Goal: Task Accomplishment & Management: Use online tool/utility

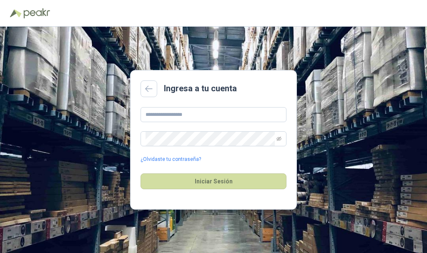
type input "**********"
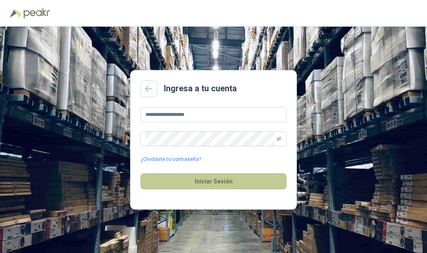
click at [203, 178] on button "Iniciar Sesión" at bounding box center [214, 182] width 146 height 16
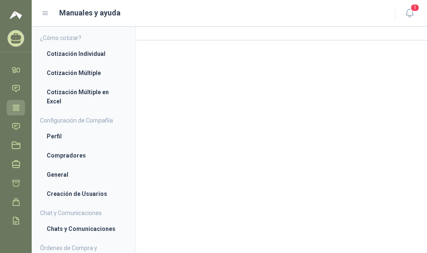
click at [17, 105] on icon at bounding box center [16, 107] width 6 height 5
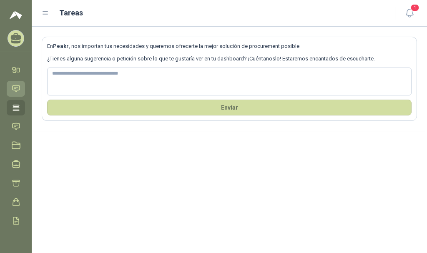
click at [13, 88] on icon at bounding box center [16, 88] width 9 height 9
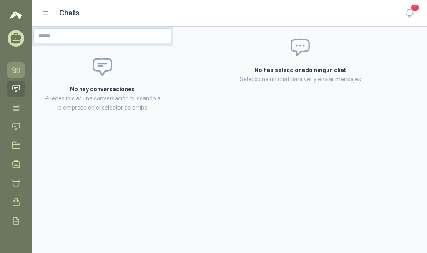
click at [20, 66] on icon at bounding box center [16, 70] width 9 height 9
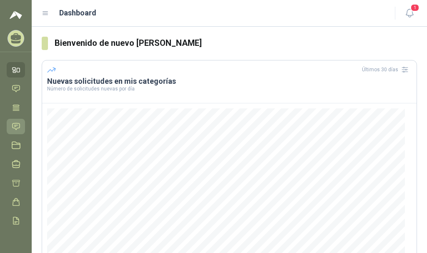
click at [16, 130] on icon at bounding box center [16, 126] width 7 height 7
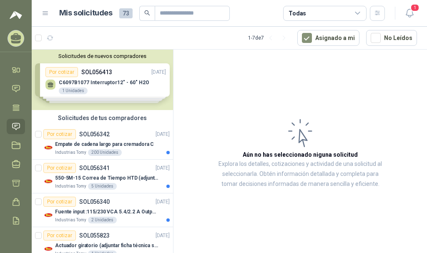
click at [103, 75] on div "Solicitudes de nuevos compradores Por cotizar SOL056413 [DATE] C6097B1077 Inter…" at bounding box center [103, 80] width 142 height 61
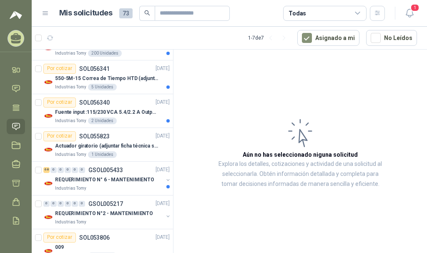
scroll to position [263, 0]
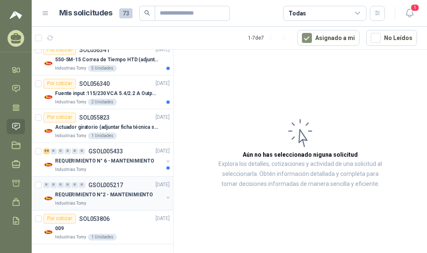
click at [99, 195] on p "REQUERIMIENTO N°2 - MANTENIMIENTO" at bounding box center [104, 195] width 98 height 8
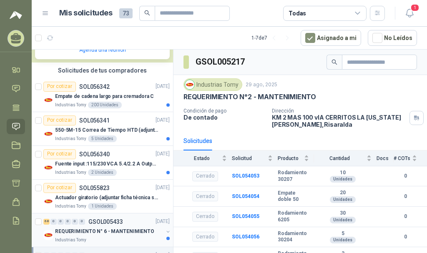
scroll to position [193, 0]
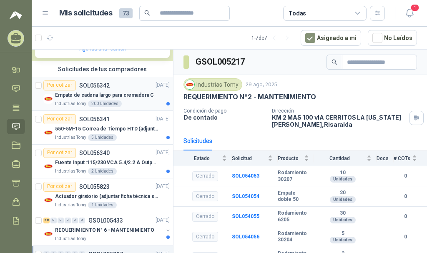
click at [100, 90] on div "Por cotizar SOL056342" at bounding box center [76, 86] width 66 height 10
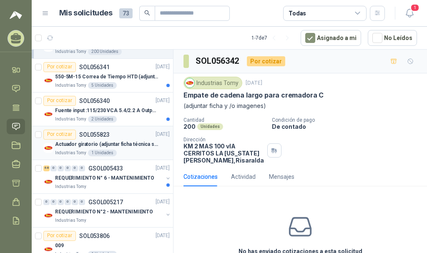
scroll to position [263, 0]
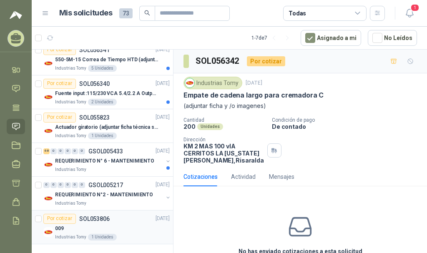
click at [112, 224] on div "009" at bounding box center [112, 229] width 115 height 10
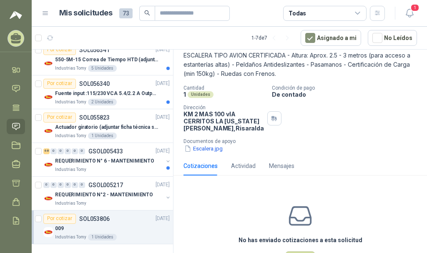
scroll to position [90, 0]
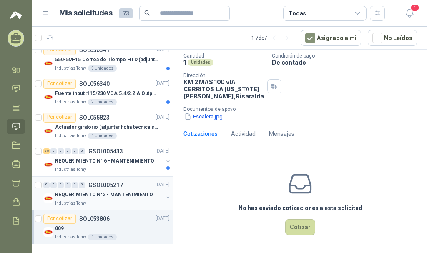
click at [126, 195] on p "REQUERIMIENTO N°2 - MANTENIMIENTO" at bounding box center [104, 195] width 98 height 8
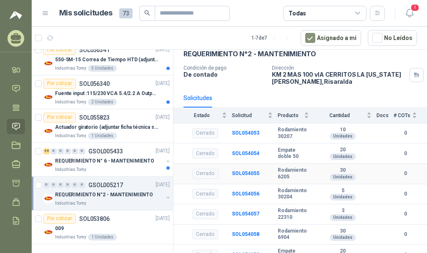
scroll to position [72, 0]
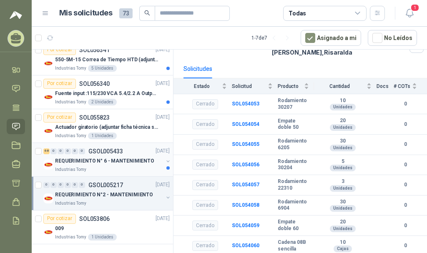
click at [108, 158] on p "REQUERIMIENTO N° 6 - MANTENIMIENTO" at bounding box center [104, 161] width 99 height 8
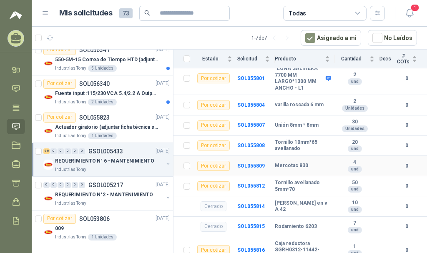
scroll to position [1983, 0]
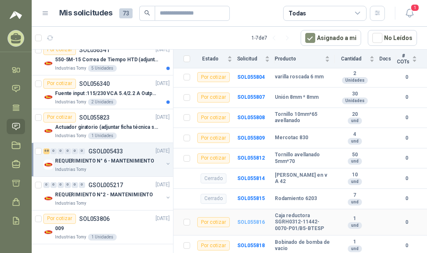
click at [240, 221] on b "SOL055816" at bounding box center [252, 223] width 28 height 6
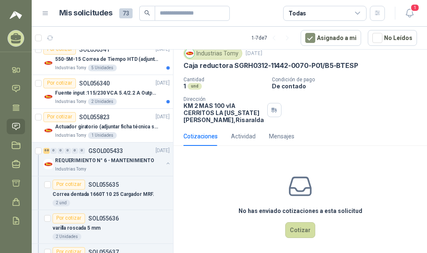
scroll to position [40, 0]
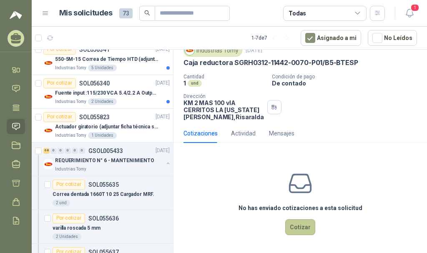
click at [292, 228] on button "Cotizar" at bounding box center [301, 228] width 30 height 16
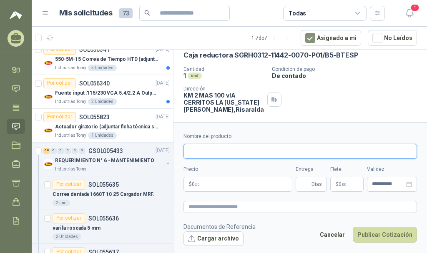
click at [263, 148] on input "Nombre del producto" at bounding box center [301, 151] width 234 height 15
click at [231, 152] on input "**********" at bounding box center [301, 151] width 234 height 15
click at [255, 149] on input "**********" at bounding box center [301, 151] width 234 height 15
type input "**********"
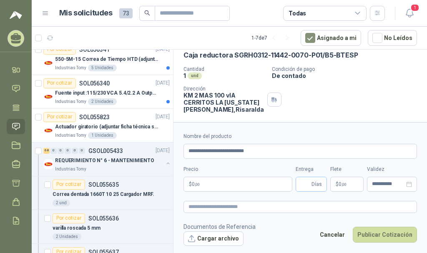
click at [313, 182] on span "Días" at bounding box center [317, 184] width 10 height 14
type input "**"
click at [261, 182] on p "$ 0 ,00" at bounding box center [238, 184] width 109 height 15
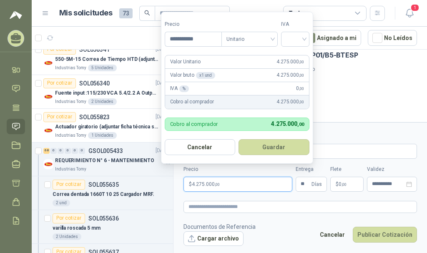
type input "**********"
click at [240, 90] on div "IVA % 0 ,00" at bounding box center [237, 88] width 144 height 13
click at [309, 36] on div at bounding box center [295, 39] width 28 height 15
click at [300, 57] on div "19%" at bounding box center [297, 56] width 15 height 9
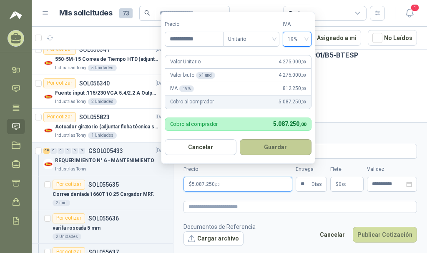
click at [255, 150] on button "Guardar" at bounding box center [276, 147] width 72 height 16
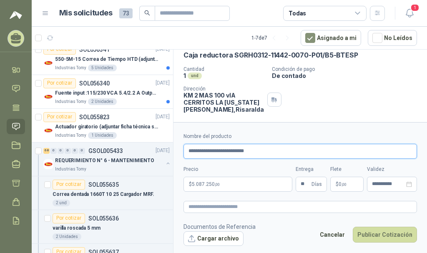
click at [269, 152] on input "**********" at bounding box center [301, 151] width 234 height 15
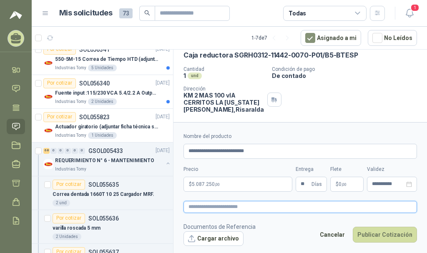
click at [253, 206] on textarea at bounding box center [301, 207] width 234 height 12
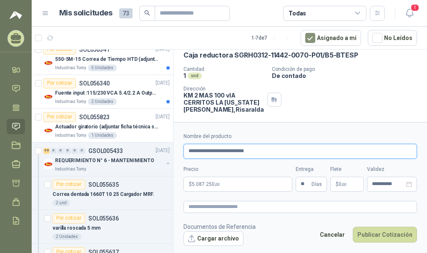
click at [252, 152] on input "**********" at bounding box center [301, 151] width 234 height 15
drag, startPoint x: 270, startPoint y: 151, endPoint x: 177, endPoint y: 145, distance: 93.2
click at [177, 145] on form "**********" at bounding box center [301, 189] width 254 height 134
paste input "**********"
type input "**********"
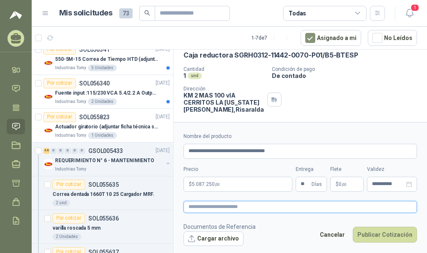
click at [215, 209] on textarea at bounding box center [301, 207] width 234 height 12
paste textarea "**********"
type textarea "**********"
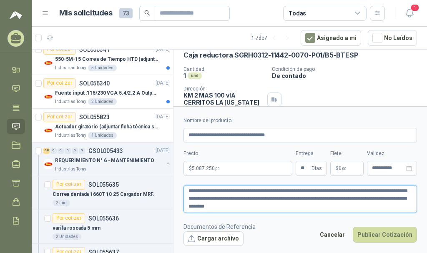
type textarea "**********"
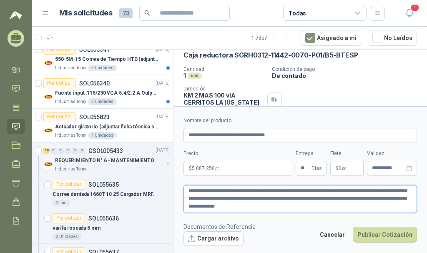
type textarea "**********"
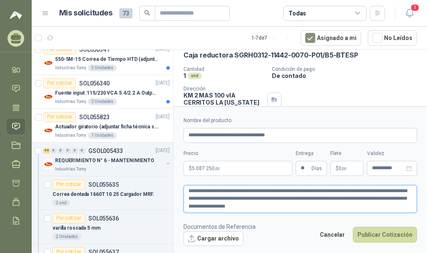
type textarea "**********"
click at [287, 199] on textarea "**********" at bounding box center [301, 199] width 234 height 28
type textarea "**********"
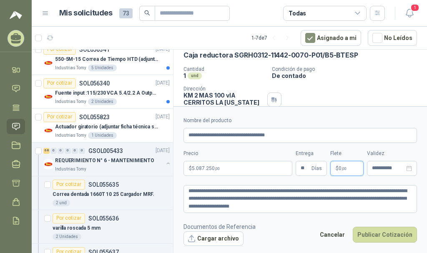
click at [355, 169] on p "$ 0 ,00" at bounding box center [347, 168] width 33 height 15
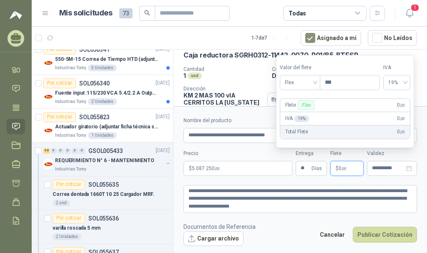
click at [355, 169] on p "$ 0 ,00" at bounding box center [347, 168] width 33 height 15
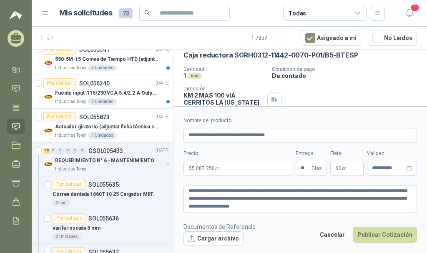
click at [356, 180] on form "**********" at bounding box center [301, 181] width 254 height 150
click at [380, 169] on input "**********" at bounding box center [388, 168] width 33 height 5
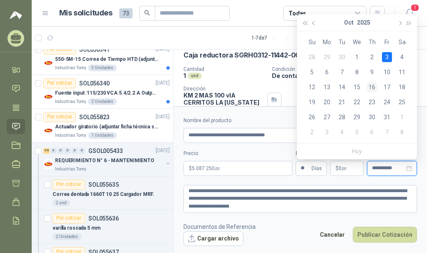
type input "**********"
click at [374, 87] on div "16" at bounding box center [372, 87] width 10 height 10
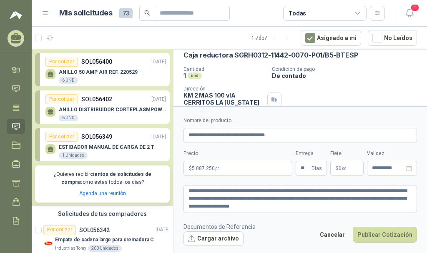
scroll to position [139, 0]
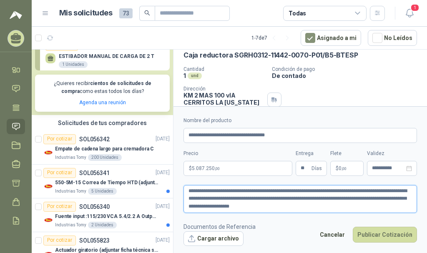
click at [296, 208] on textarea "**********" at bounding box center [301, 199] width 234 height 28
type textarea "**********"
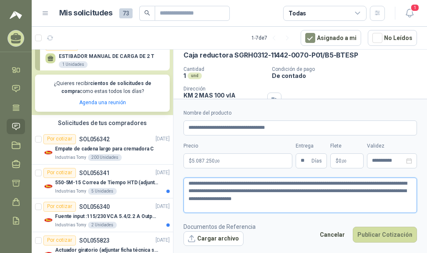
type textarea "**********"
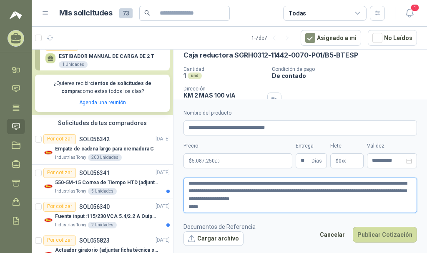
type textarea "**********"
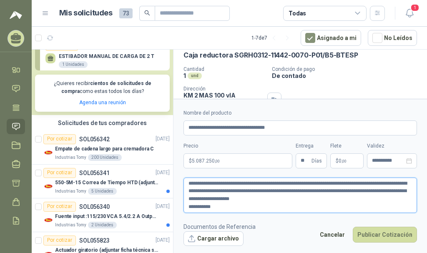
type textarea "**********"
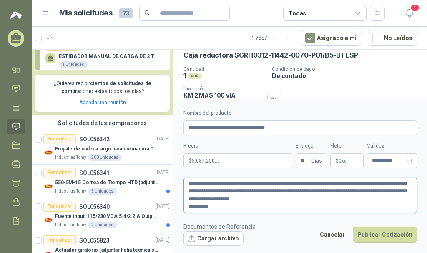
type textarea "**********"
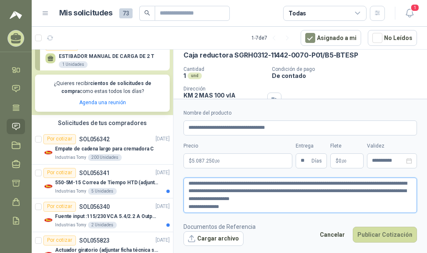
type textarea "**********"
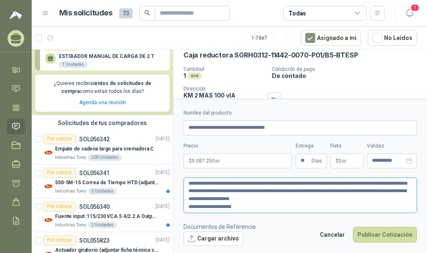
type textarea "**********"
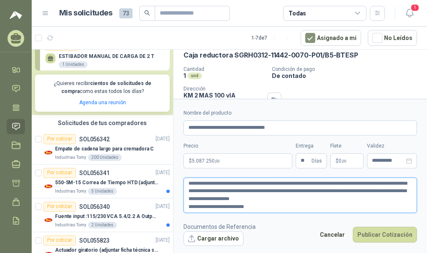
type textarea "**********"
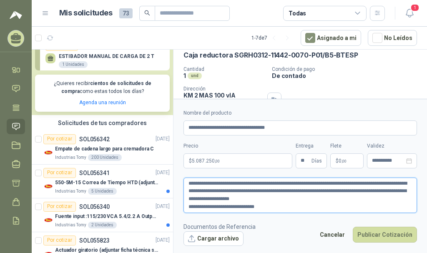
type textarea "**********"
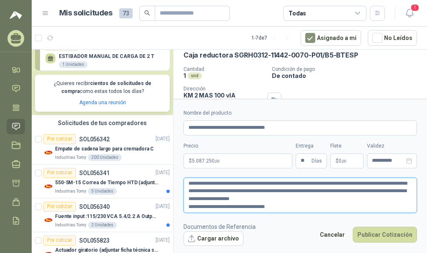
type textarea "**********"
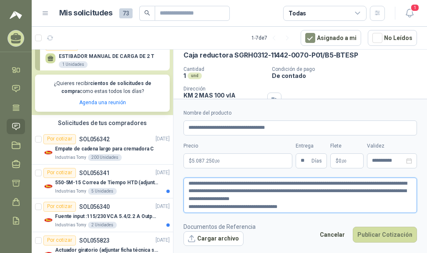
type textarea "**********"
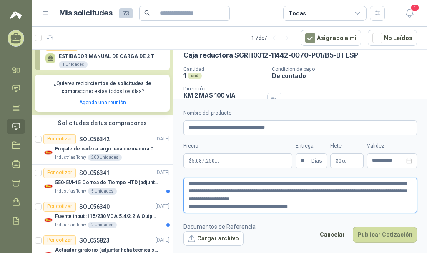
type textarea "**********"
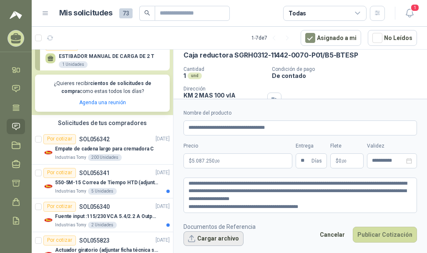
click at [227, 238] on button "Cargar archivo" at bounding box center [214, 239] width 60 height 15
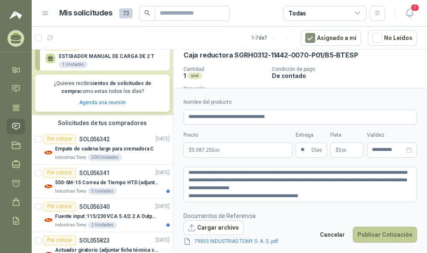
click at [394, 234] on button "Publicar Cotización" at bounding box center [385, 235] width 64 height 16
click at [322, 201] on textarea "**********" at bounding box center [301, 184] width 234 height 35
drag, startPoint x: 266, startPoint y: 180, endPoint x: 260, endPoint y: 192, distance: 13.1
click at [260, 192] on textarea "**********" at bounding box center [301, 184] width 234 height 35
type textarea "**********"
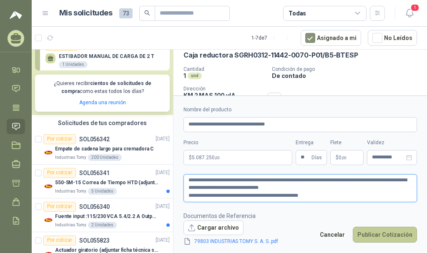
type textarea "**********"
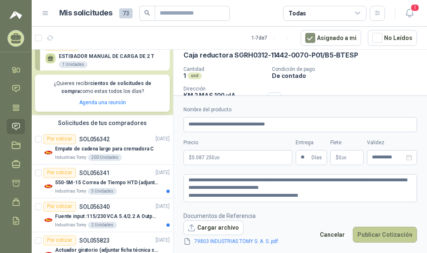
click at [369, 238] on button "Publicar Cotización" at bounding box center [385, 235] width 64 height 16
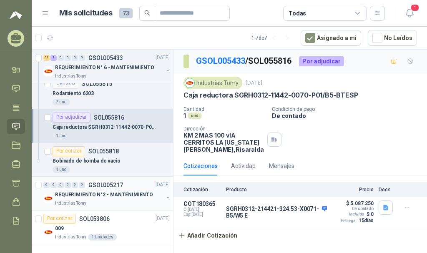
scroll to position [3272, 0]
click at [92, 219] on p "SOL053806" at bounding box center [94, 219] width 30 height 6
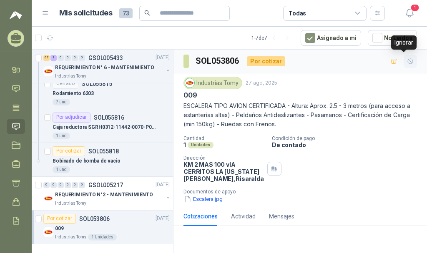
click at [407, 60] on icon "button" at bounding box center [410, 61] width 7 height 7
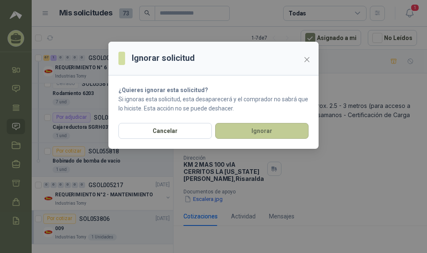
click at [245, 134] on button "Ignorar" at bounding box center [262, 131] width 94 height 16
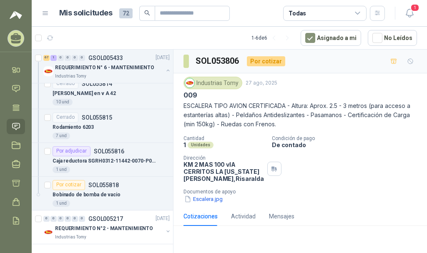
scroll to position [3238, 0]
click at [94, 227] on p "REQUERIMIENTO N°2 - MANTENIMIENTO" at bounding box center [104, 229] width 98 height 8
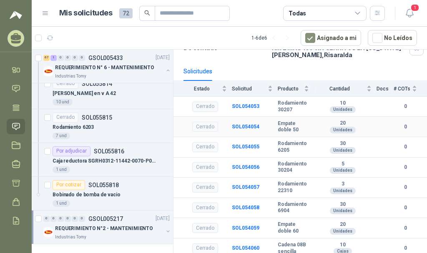
scroll to position [72, 0]
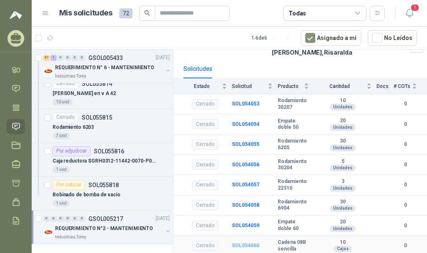
click at [241, 245] on b "SOL054060" at bounding box center [246, 246] width 28 height 6
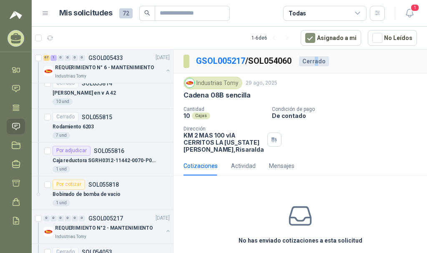
click at [321, 61] on div "Cerrado" at bounding box center [314, 61] width 30 height 10
click at [351, 139] on div "Cantidad 10 Cajas Condición de pago De contado Dirección KM 2 MAS 100 vIA CERRI…" at bounding box center [301, 129] width 234 height 47
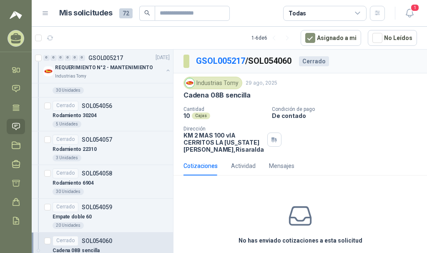
scroll to position [3508, 0]
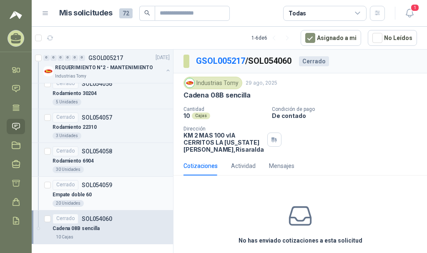
click at [110, 185] on p "SOL054059" at bounding box center [97, 185] width 30 height 6
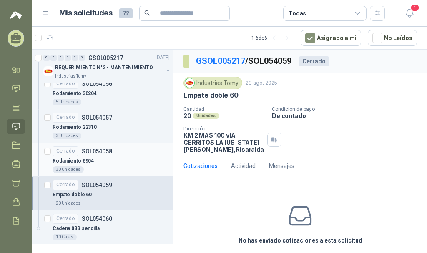
click at [89, 163] on p "Rodamiento 6904" at bounding box center [73, 161] width 41 height 8
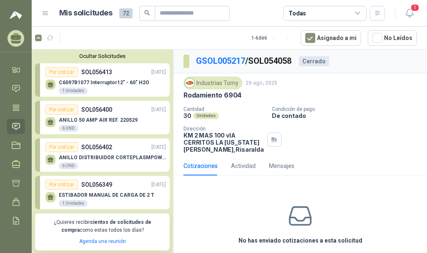
click at [118, 76] on div "Por cotizar SOL056413 [DATE]" at bounding box center [105, 72] width 121 height 10
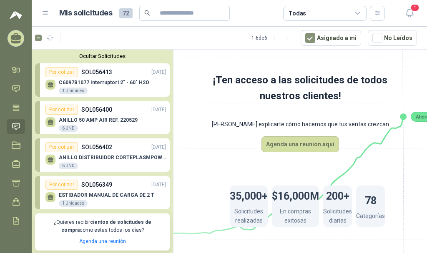
click at [95, 73] on p "SOL056413" at bounding box center [96, 72] width 31 height 9
click at [99, 118] on p "ANILLO 50 AMP AIR REF. 220529" at bounding box center [98, 120] width 79 height 6
click at [60, 72] on div "Por cotizar" at bounding box center [61, 72] width 33 height 10
click at [66, 111] on div "Por cotizar" at bounding box center [61, 110] width 33 height 10
click at [71, 153] on div "ANILLO DISTRIBUIDOR CORTEPLASMPOWERMX125 6 UND" at bounding box center [105, 161] width 121 height 18
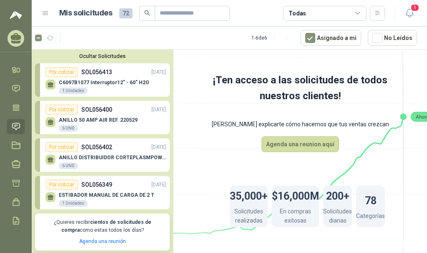
click at [96, 194] on p "ESTIBADOR MANUAL DE CARGA DE 2 T" at bounding box center [107, 195] width 96 height 6
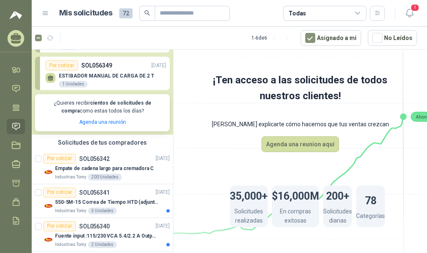
scroll to position [139, 0]
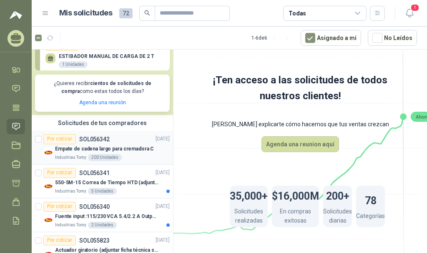
click at [94, 141] on p "SOL056342" at bounding box center [94, 139] width 30 height 6
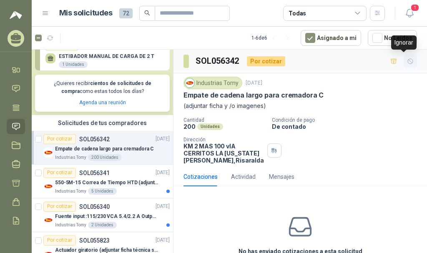
click at [407, 59] on icon "button" at bounding box center [410, 61] width 7 height 7
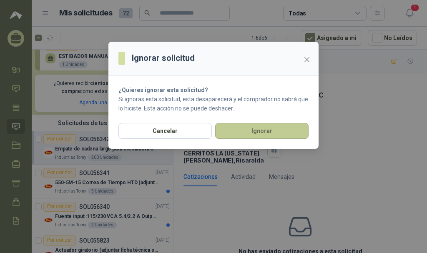
click at [281, 132] on button "Ignorar" at bounding box center [262, 131] width 94 height 16
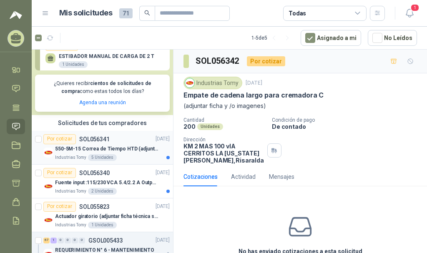
click at [94, 142] on p "SOL056341" at bounding box center [94, 139] width 30 height 6
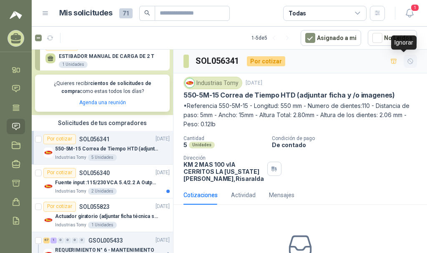
click at [407, 61] on icon "button" at bounding box center [410, 61] width 7 height 7
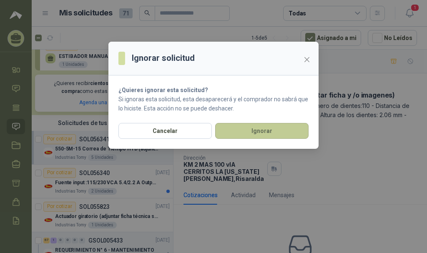
click at [291, 132] on button "Ignorar" at bounding box center [262, 131] width 94 height 16
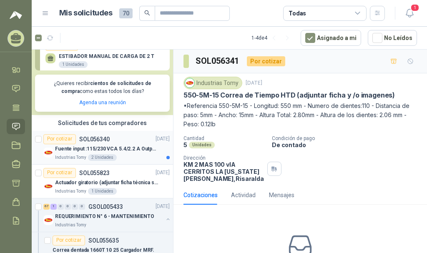
click at [113, 144] on div "Fuente input :115/230 VCA 5.4/2.2 A Output: 24 VDC 10 A 47-63 Hz" at bounding box center [112, 149] width 115 height 10
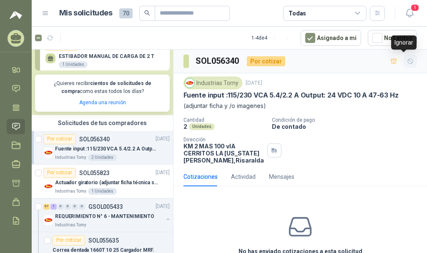
click at [407, 58] on icon "button" at bounding box center [410, 61] width 7 height 7
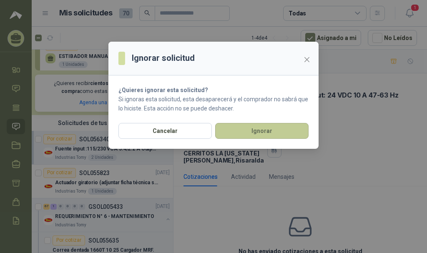
click at [247, 133] on button "Ignorar" at bounding box center [262, 131] width 94 height 16
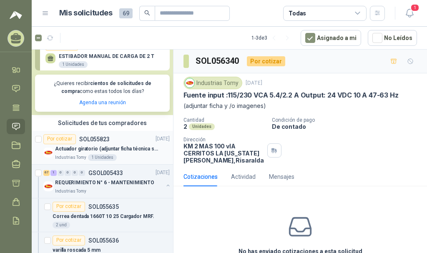
click at [129, 146] on p "Actuador giratorio (adjuntar ficha técnica si es diferente a festo)" at bounding box center [107, 149] width 104 height 8
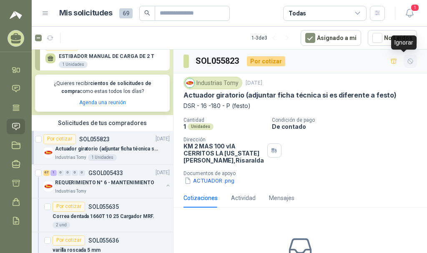
click at [407, 62] on icon "button" at bounding box center [410, 61] width 7 height 7
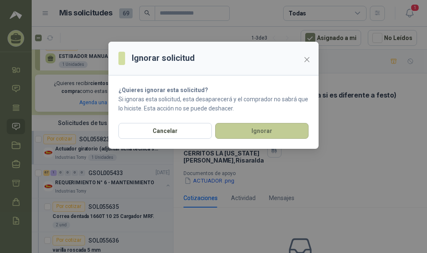
click at [281, 134] on button "Ignorar" at bounding box center [262, 131] width 94 height 16
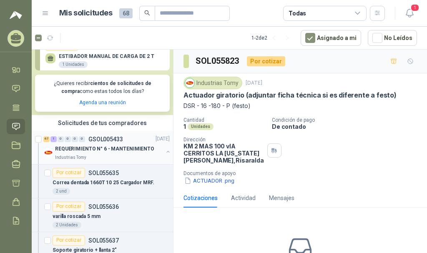
click at [136, 145] on div "REQUERIMIENTO N° 6 - MANTENIMIENTO" at bounding box center [109, 149] width 108 height 10
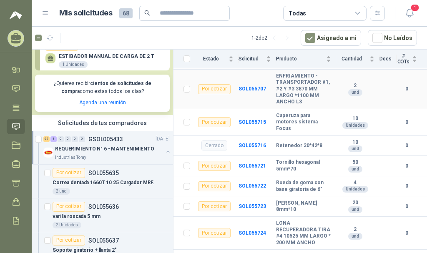
scroll to position [974, 0]
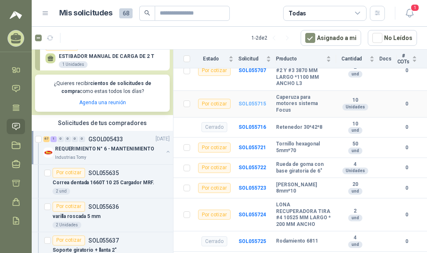
click at [247, 107] on b "SOL055715" at bounding box center [253, 104] width 28 height 6
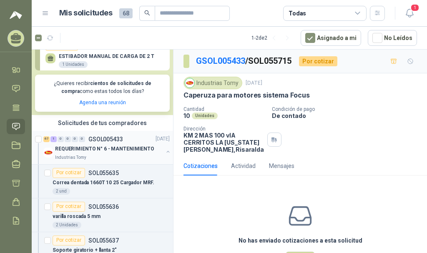
click at [146, 152] on p "REQUERIMIENTO N° 6 - MANTENIMIENTO" at bounding box center [104, 149] width 99 height 8
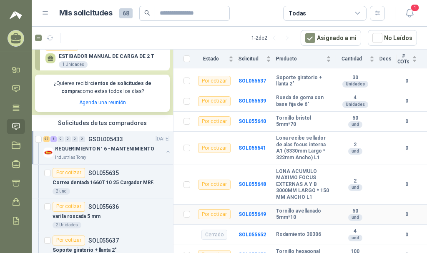
scroll to position [348, 0]
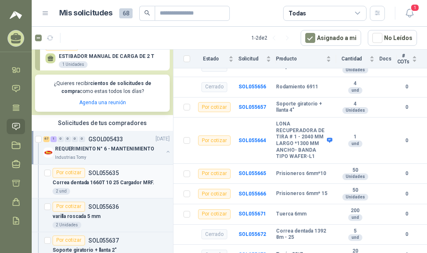
click at [103, 181] on p "Correa dentada 1660T 10 25 Cargador MRF." at bounding box center [104, 183] width 102 height 8
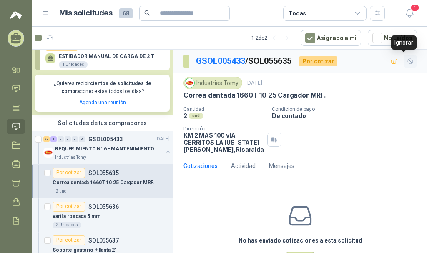
click at [407, 62] on icon "button" at bounding box center [410, 61] width 7 height 7
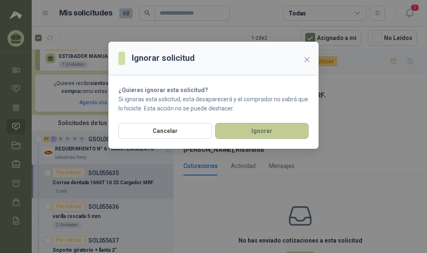
click at [245, 134] on button "Ignorar" at bounding box center [262, 131] width 94 height 16
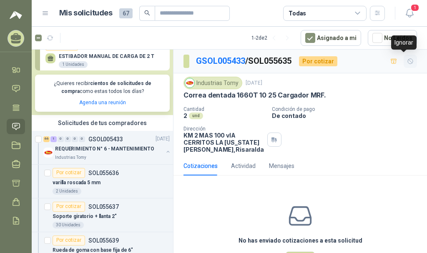
click at [408, 63] on icon "button" at bounding box center [410, 61] width 5 height 5
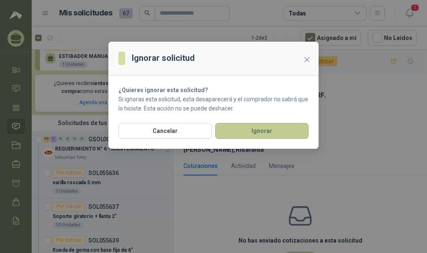
click at [245, 133] on button "Ignorar" at bounding box center [262, 131] width 94 height 16
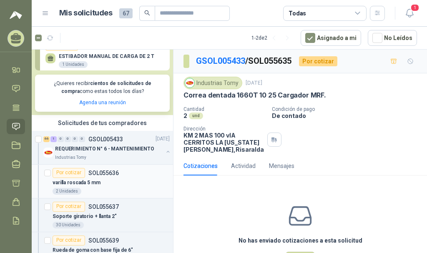
click at [105, 172] on p "SOL055636" at bounding box center [103, 173] width 30 height 6
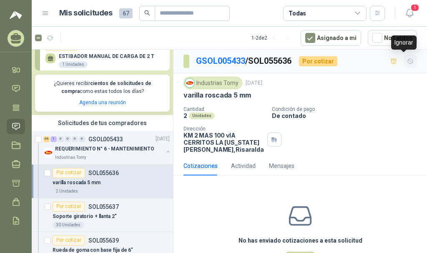
click at [407, 58] on icon "button" at bounding box center [410, 61] width 7 height 7
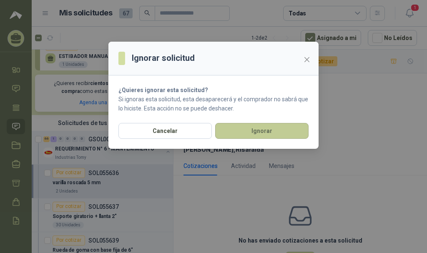
click at [263, 133] on button "Ignorar" at bounding box center [262, 131] width 94 height 16
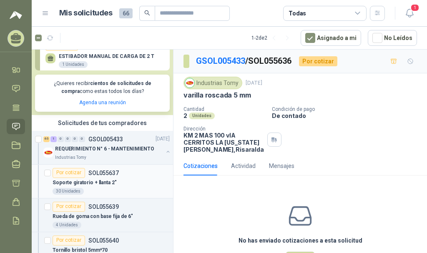
click at [143, 174] on div "Por cotizar SOL055637" at bounding box center [111, 173] width 117 height 10
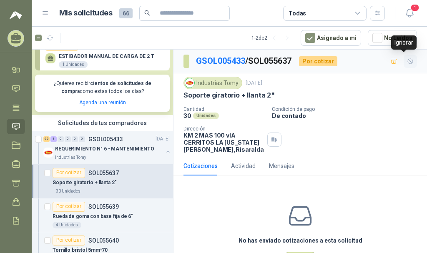
click at [407, 60] on icon "button" at bounding box center [410, 61] width 7 height 7
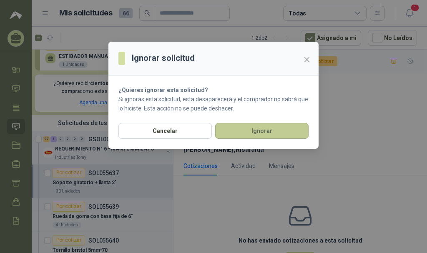
click at [281, 134] on button "Ignorar" at bounding box center [262, 131] width 94 height 16
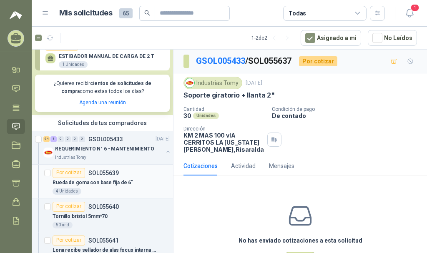
click at [142, 176] on div "Por cotizar SOL055639" at bounding box center [111, 173] width 117 height 10
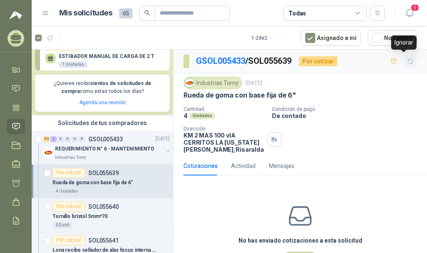
click at [407, 60] on icon "button" at bounding box center [410, 61] width 7 height 7
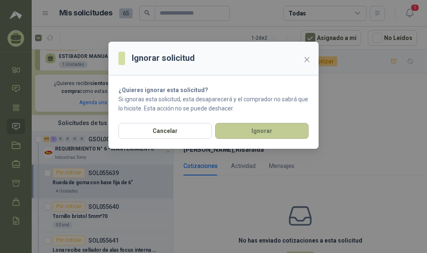
click at [292, 134] on button "Ignorar" at bounding box center [262, 131] width 94 height 16
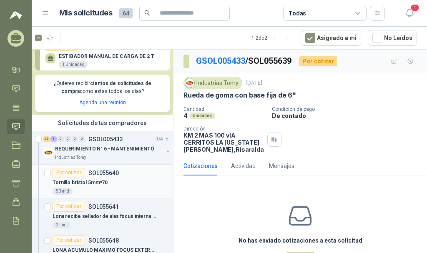
click at [149, 174] on div "Por cotizar SOL055640" at bounding box center [111, 173] width 117 height 10
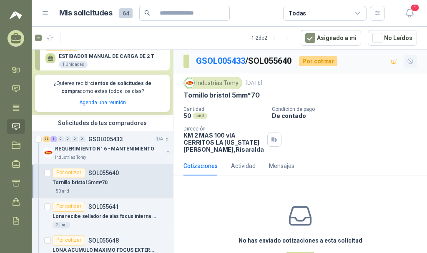
click at [407, 62] on icon "button" at bounding box center [410, 61] width 7 height 7
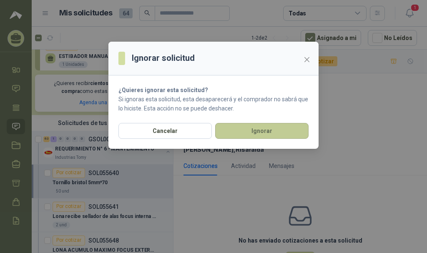
click at [286, 129] on button "Ignorar" at bounding box center [262, 131] width 94 height 16
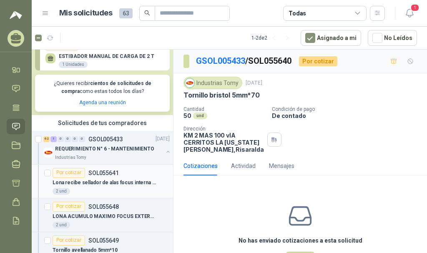
click at [147, 176] on div "Por cotizar SOL055641" at bounding box center [111, 173] width 117 height 10
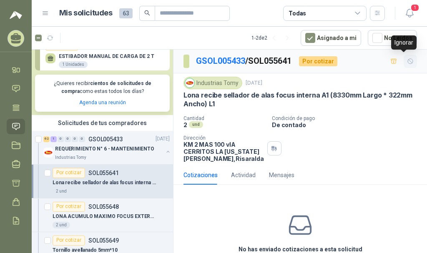
click at [407, 61] on icon "button" at bounding box center [410, 61] width 7 height 7
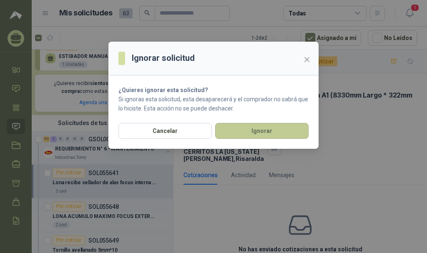
click at [280, 130] on button "Ignorar" at bounding box center [262, 131] width 94 height 16
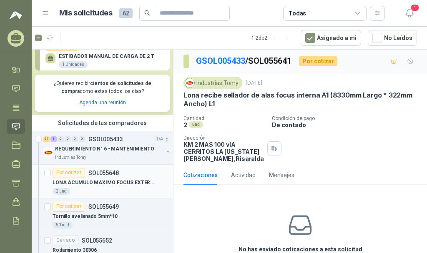
click at [142, 176] on div "Por cotizar SOL055648" at bounding box center [111, 173] width 117 height 10
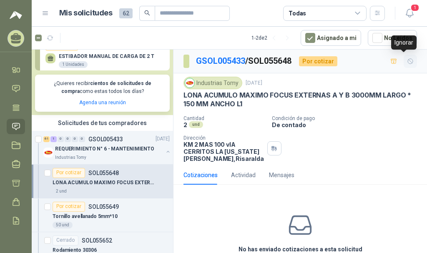
click at [408, 60] on icon "button" at bounding box center [410, 61] width 5 height 5
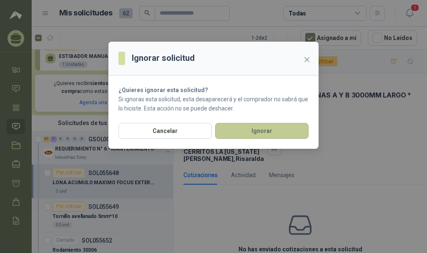
click at [274, 128] on button "Ignorar" at bounding box center [262, 131] width 94 height 16
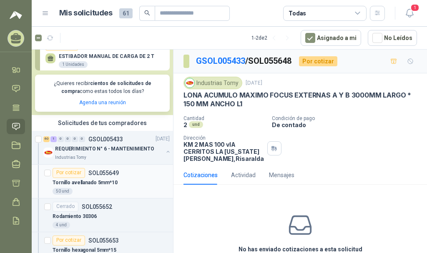
click at [141, 180] on div "Tornillo avellanado 5mm*10" at bounding box center [111, 183] width 117 height 10
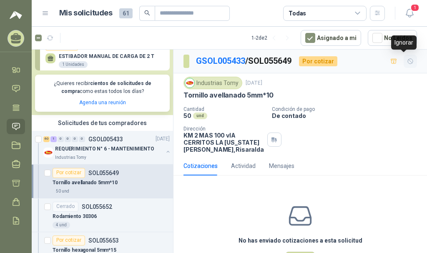
click at [407, 60] on icon "button" at bounding box center [410, 61] width 7 height 7
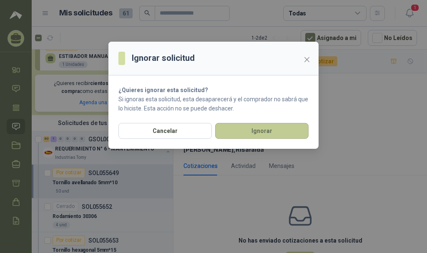
click at [290, 129] on button "Ignorar" at bounding box center [262, 131] width 94 height 16
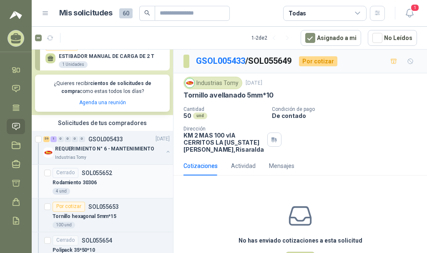
click at [113, 181] on div "Rodamiento 30306" at bounding box center [111, 183] width 117 height 10
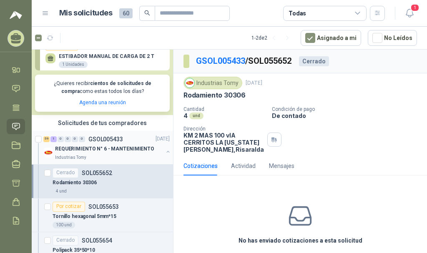
click at [110, 149] on p "REQUERIMIENTO N° 6 - MANTENIMIENTO" at bounding box center [104, 149] width 99 height 8
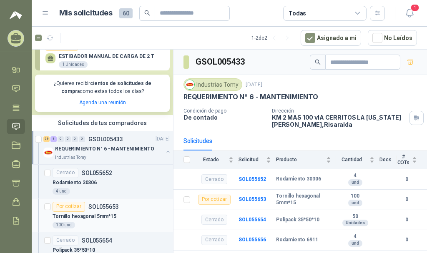
click at [114, 208] on p "SOL055653" at bounding box center [103, 207] width 30 height 6
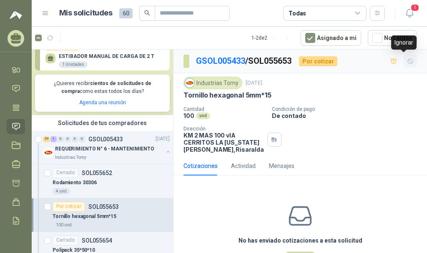
click at [408, 60] on icon "button" at bounding box center [410, 61] width 5 height 5
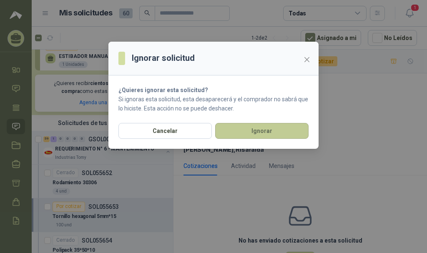
click at [277, 131] on button "Ignorar" at bounding box center [262, 131] width 94 height 16
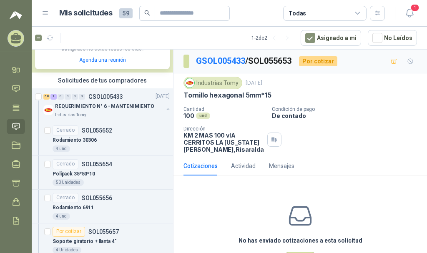
scroll to position [209, 0]
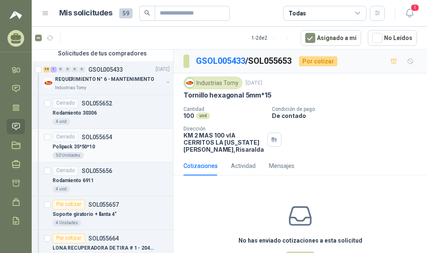
click at [111, 148] on div "Polipack 35*50*10" at bounding box center [111, 147] width 117 height 10
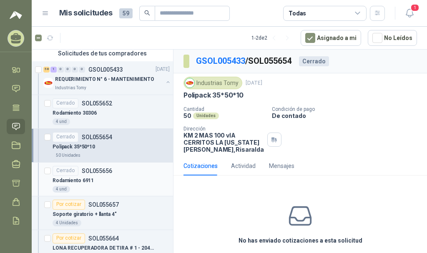
click at [119, 176] on div "Rodamiento 6911" at bounding box center [111, 181] width 117 height 10
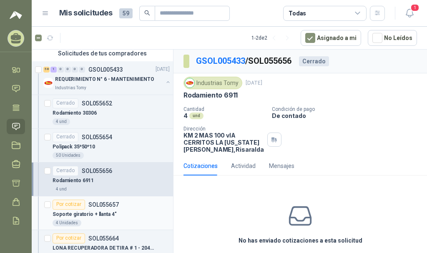
click at [134, 214] on div "Soporte giratorio + llanta 4"" at bounding box center [111, 215] width 117 height 10
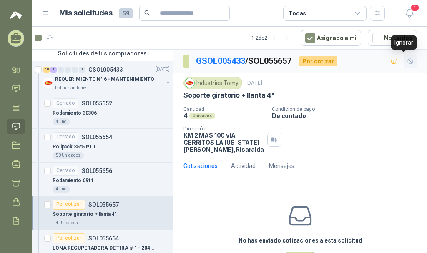
click at [407, 61] on icon "button" at bounding box center [410, 61] width 7 height 7
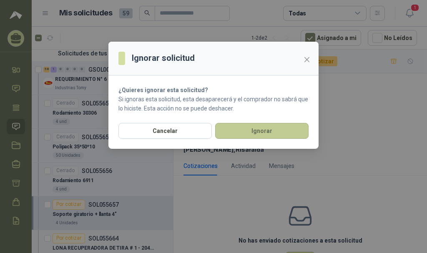
click at [267, 131] on button "Ignorar" at bounding box center [262, 131] width 94 height 16
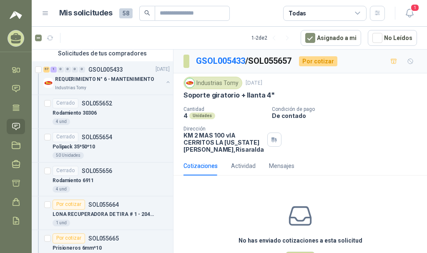
scroll to position [278, 0]
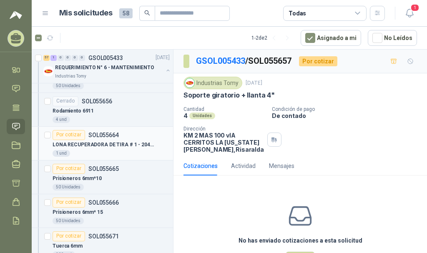
click at [157, 142] on div "LONA RECUPERADORA DE TIRA # 1 - 2040 MM LARGO *1300 MM ANCHO- BANDA TIPO WAFER-…" at bounding box center [111, 145] width 117 height 10
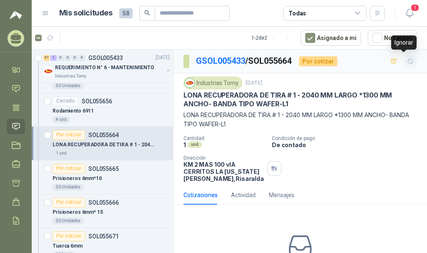
click at [407, 63] on icon "button" at bounding box center [410, 61] width 7 height 7
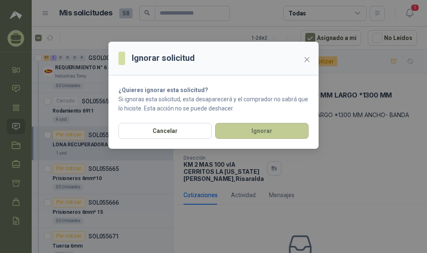
click at [270, 130] on button "Ignorar" at bounding box center [262, 131] width 94 height 16
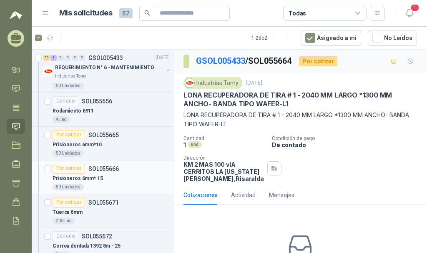
click at [142, 171] on div "Por cotizar SOL055666" at bounding box center [111, 169] width 117 height 10
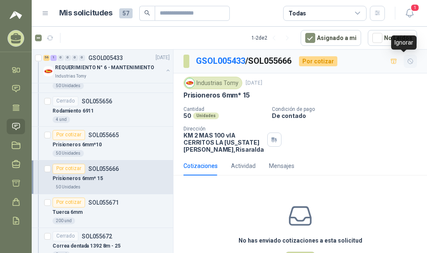
click at [408, 60] on icon "button" at bounding box center [410, 61] width 5 height 5
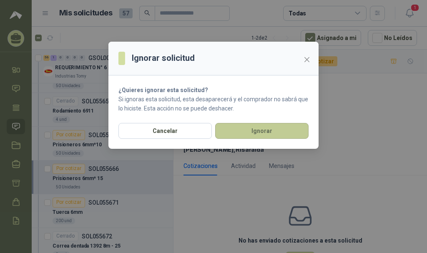
click at [288, 127] on button "Ignorar" at bounding box center [262, 131] width 94 height 16
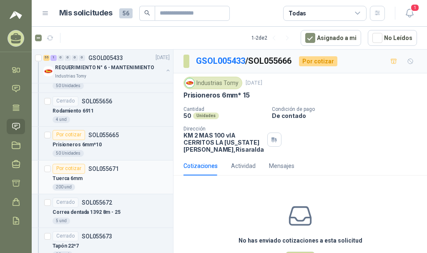
click at [153, 174] on div "Por cotizar SOL055671" at bounding box center [111, 169] width 117 height 10
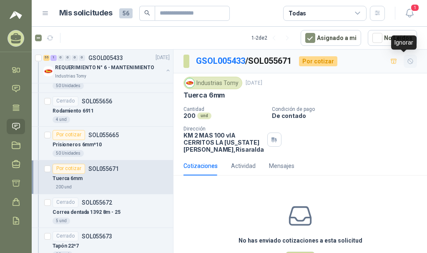
click at [407, 62] on icon "button" at bounding box center [410, 61] width 7 height 7
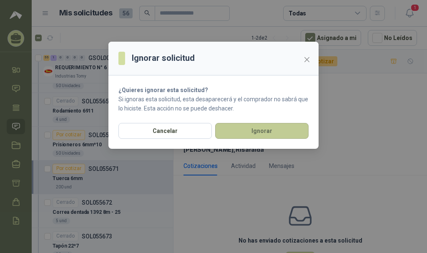
click at [285, 131] on button "Ignorar" at bounding box center [262, 131] width 94 height 16
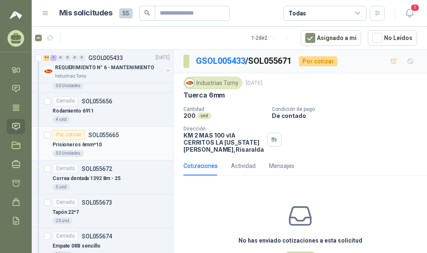
click at [149, 145] on div "Prisioneros 6mm*10" at bounding box center [111, 145] width 117 height 10
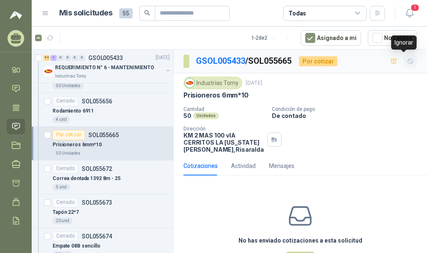
click at [408, 62] on button "button" at bounding box center [410, 61] width 13 height 13
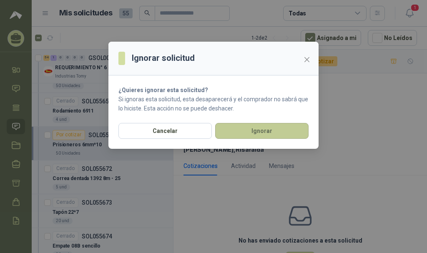
click at [260, 128] on button "Ignorar" at bounding box center [262, 131] width 94 height 16
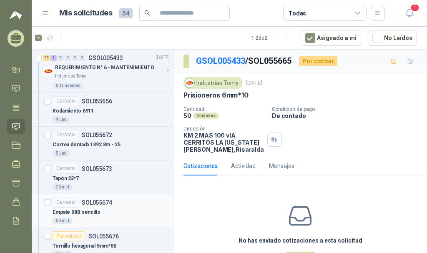
scroll to position [487, 0]
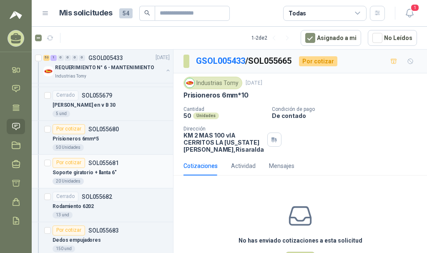
click at [149, 171] on div "Soporte giratorio + llanta 6"" at bounding box center [111, 173] width 117 height 10
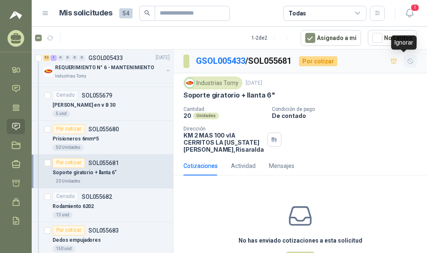
click at [407, 62] on icon "button" at bounding box center [410, 61] width 7 height 7
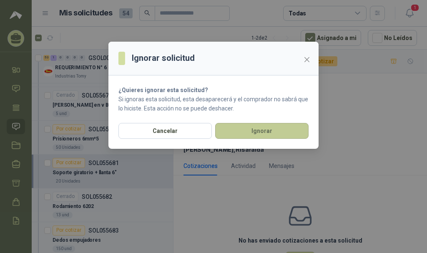
click at [282, 133] on button "Ignorar" at bounding box center [262, 131] width 94 height 16
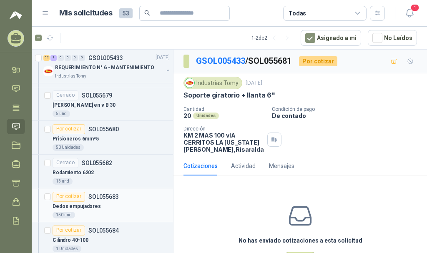
click at [157, 197] on div "Por cotizar SOL055683" at bounding box center [111, 197] width 117 height 10
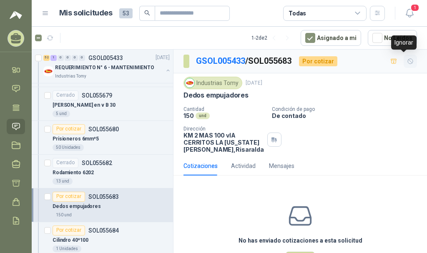
click at [407, 63] on icon "button" at bounding box center [410, 61] width 7 height 7
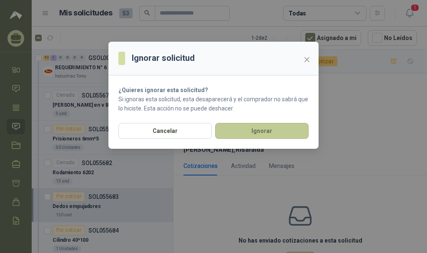
click at [293, 131] on button "Ignorar" at bounding box center [262, 131] width 94 height 16
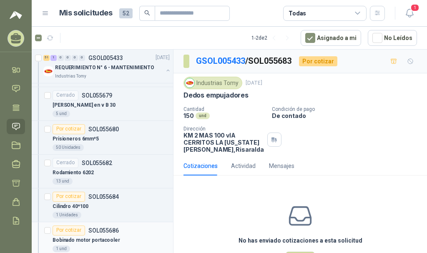
click at [134, 230] on div "Por cotizar SOL055686" at bounding box center [111, 231] width 117 height 10
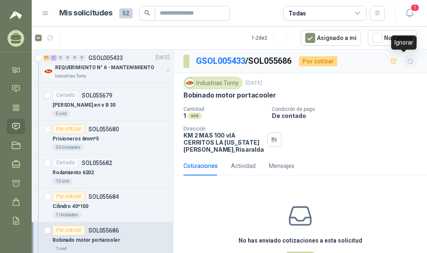
click at [408, 59] on icon "button" at bounding box center [410, 61] width 5 height 5
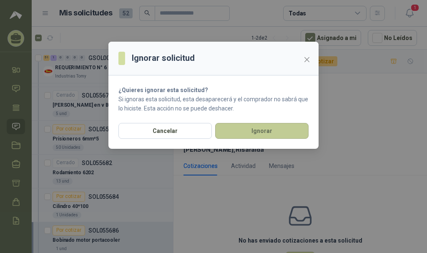
click at [279, 127] on button "Ignorar" at bounding box center [262, 131] width 94 height 16
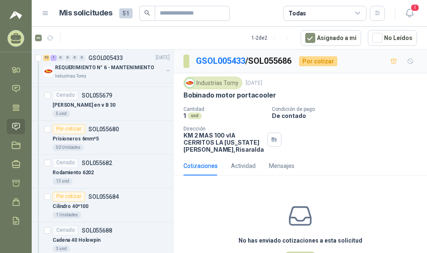
click at [127, 203] on div "Cilindro 40*100" at bounding box center [111, 207] width 117 height 10
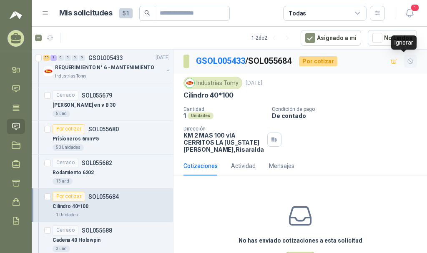
click at [407, 63] on icon "button" at bounding box center [410, 61] width 7 height 7
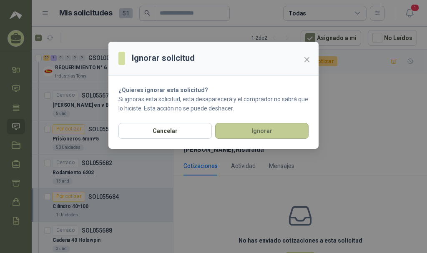
click at [274, 124] on button "Ignorar" at bounding box center [262, 131] width 94 height 16
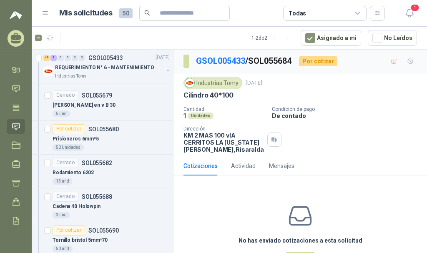
scroll to position [626, 0]
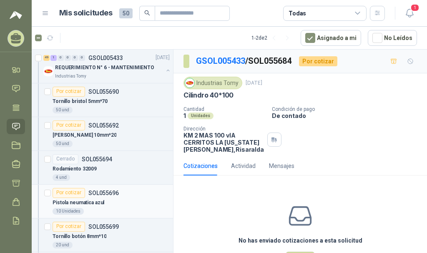
click at [143, 189] on div "Por cotizar SOL055696" at bounding box center [111, 193] width 117 height 10
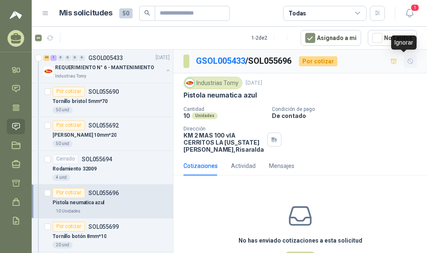
click at [408, 59] on icon "button" at bounding box center [410, 61] width 5 height 5
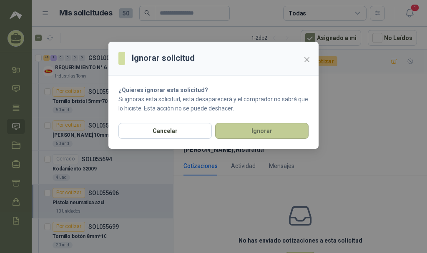
click at [239, 131] on button "Ignorar" at bounding box center [262, 131] width 94 height 16
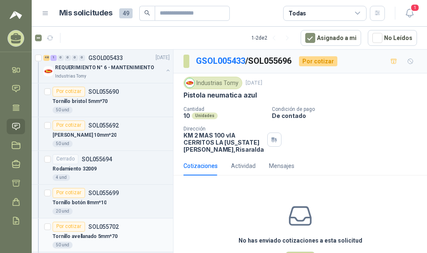
click at [134, 225] on div "Por cotizar SOL055702" at bounding box center [111, 227] width 117 height 10
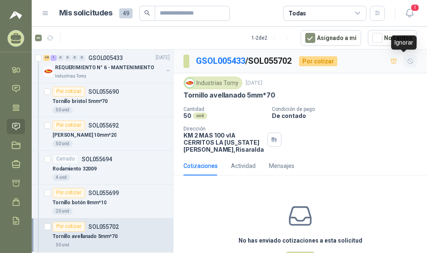
click at [407, 57] on button "button" at bounding box center [410, 61] width 13 height 13
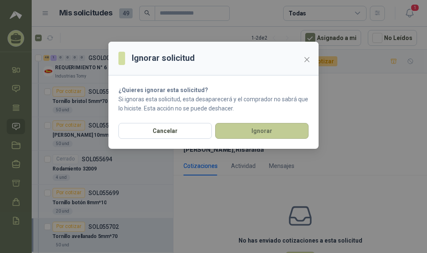
click at [287, 126] on button "Ignorar" at bounding box center [262, 131] width 94 height 16
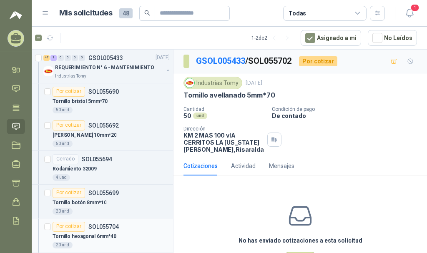
click at [125, 232] on div "Por cotizar SOL055704" at bounding box center [111, 227] width 117 height 10
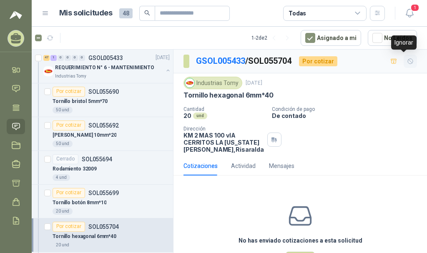
click at [407, 61] on icon "button" at bounding box center [410, 61] width 7 height 7
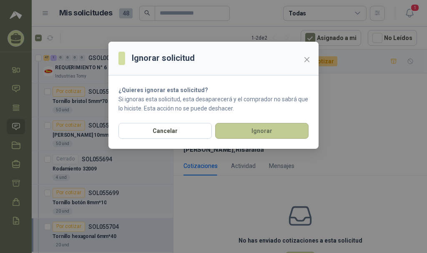
click at [277, 138] on button "Ignorar" at bounding box center [262, 131] width 94 height 16
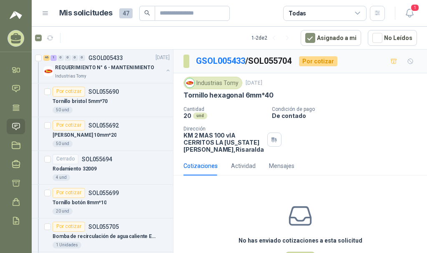
click at [118, 203] on div "Tornillo botón 8mm*10" at bounding box center [111, 203] width 117 height 10
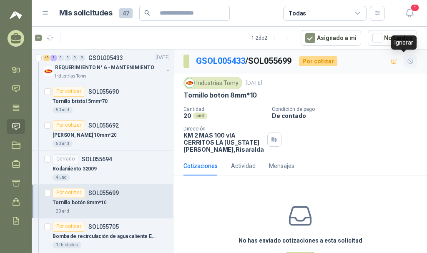
click at [407, 62] on icon "button" at bounding box center [410, 61] width 7 height 7
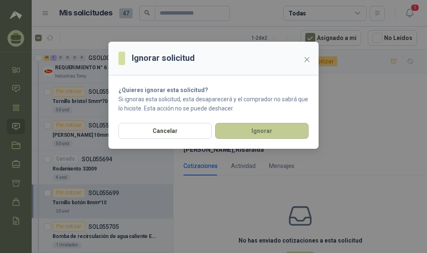
click at [267, 136] on button "Ignorar" at bounding box center [262, 131] width 94 height 16
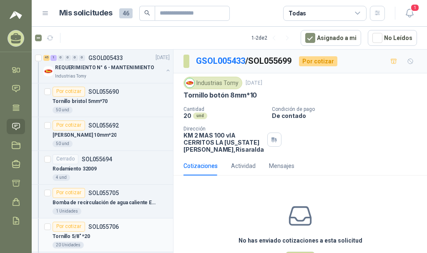
click at [111, 229] on p "SOL055706" at bounding box center [103, 227] width 30 height 6
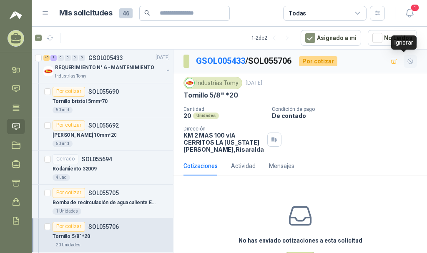
click at [405, 57] on button "button" at bounding box center [410, 61] width 13 height 13
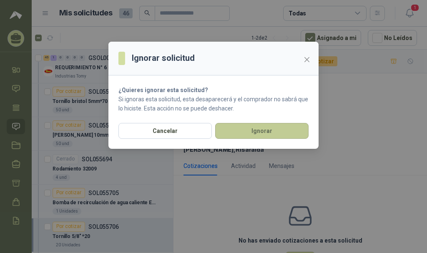
click at [276, 128] on button "Ignorar" at bounding box center [262, 131] width 94 height 16
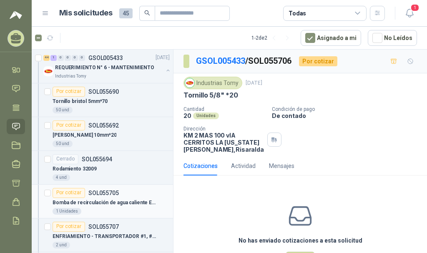
click at [124, 200] on p "Bomba de recirculación de agua caliente Evans de 3/4" at bounding box center [105, 203] width 104 height 8
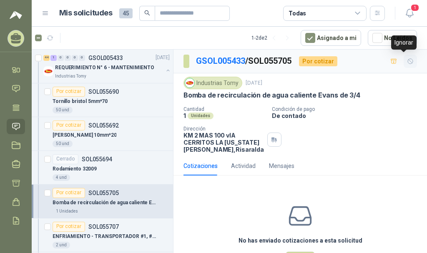
click at [407, 62] on icon "button" at bounding box center [410, 61] width 7 height 7
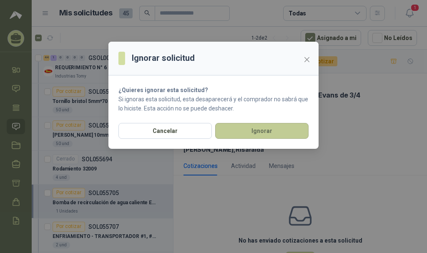
click at [292, 130] on button "Ignorar" at bounding box center [262, 131] width 94 height 16
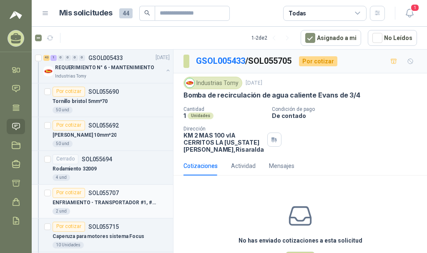
click at [109, 201] on p "ENFRIAMIENTO - TRANSPORTADOR #1, #2 Y #3 3870 MM LARGO *1100 MM ANCHO L3" at bounding box center [105, 203] width 104 height 8
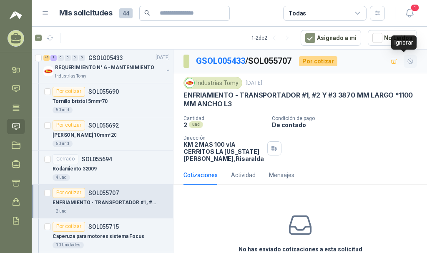
click at [407, 62] on icon "button" at bounding box center [410, 61] width 7 height 7
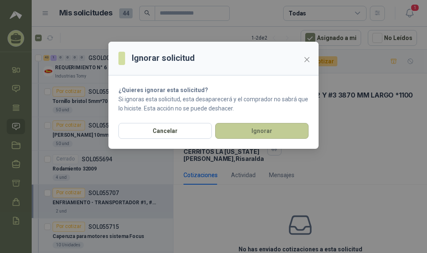
click at [284, 126] on button "Ignorar" at bounding box center [262, 131] width 94 height 16
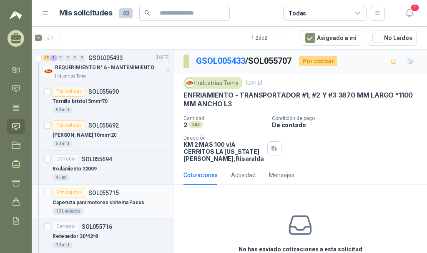
click at [117, 192] on p "SOL055715" at bounding box center [103, 193] width 30 height 6
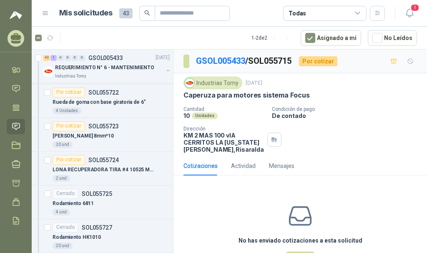
scroll to position [839, 0]
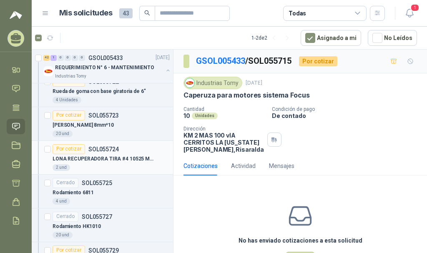
click at [118, 154] on div "Por cotizar SOL055724" at bounding box center [111, 149] width 117 height 10
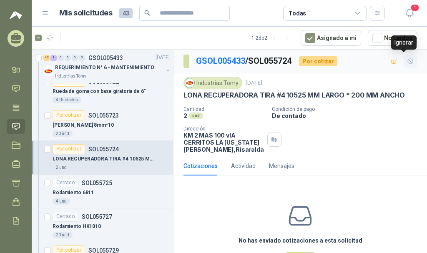
click at [407, 58] on icon "button" at bounding box center [410, 61] width 7 height 7
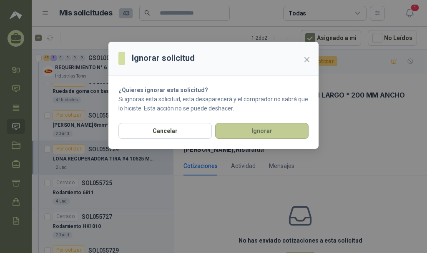
click at [284, 128] on button "Ignorar" at bounding box center [262, 131] width 94 height 16
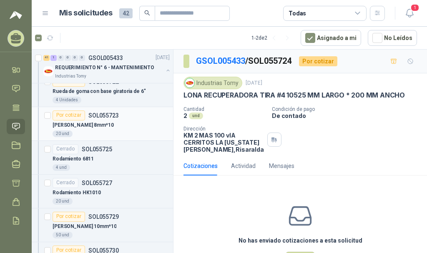
click at [125, 125] on div "[PERSON_NAME] 8mm*10" at bounding box center [111, 126] width 117 height 10
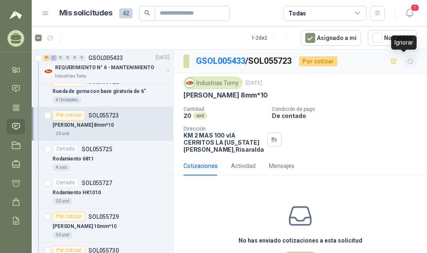
click at [407, 63] on icon "button" at bounding box center [410, 61] width 7 height 7
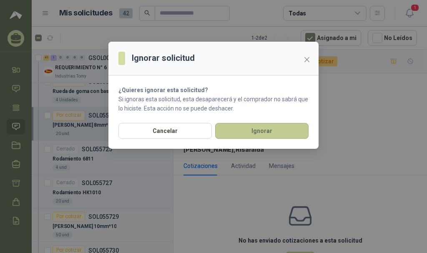
click at [294, 134] on button "Ignorar" at bounding box center [262, 131] width 94 height 16
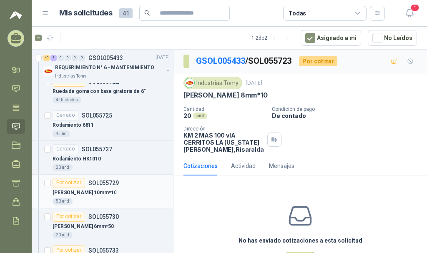
click at [146, 178] on article "Por cotizar SOL055729 [PERSON_NAME] 10mm*10 50 und" at bounding box center [103, 192] width 142 height 34
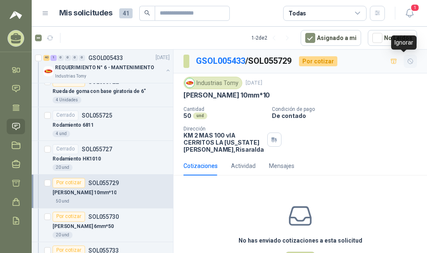
click at [407, 61] on icon "button" at bounding box center [410, 61] width 7 height 7
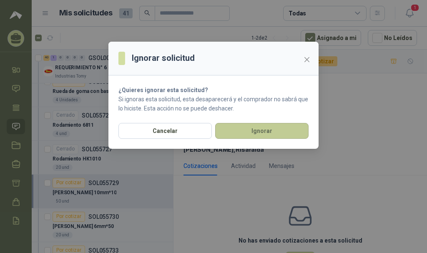
click at [283, 138] on button "Ignorar" at bounding box center [262, 131] width 94 height 16
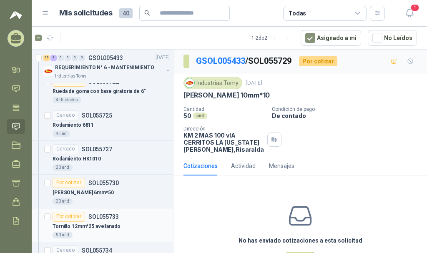
click at [143, 219] on div "Por cotizar SOL055733" at bounding box center [111, 217] width 117 height 10
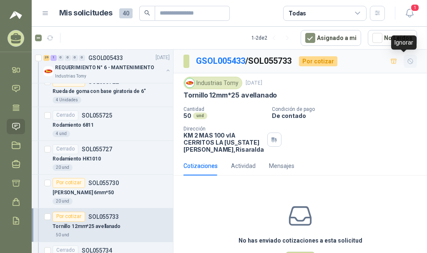
click at [407, 61] on icon "button" at bounding box center [410, 61] width 7 height 7
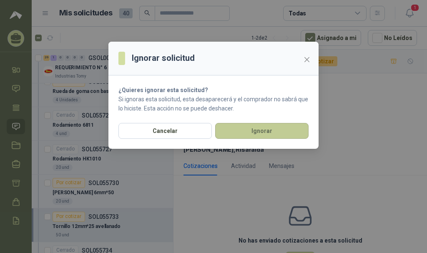
click at [255, 137] on button "Ignorar" at bounding box center [262, 131] width 94 height 16
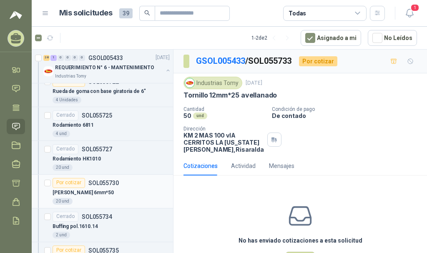
click at [127, 184] on div "Por cotizar SOL055730" at bounding box center [111, 183] width 117 height 10
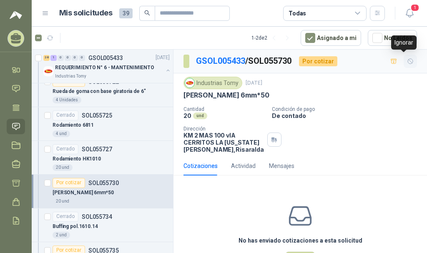
click at [407, 61] on icon "button" at bounding box center [410, 61] width 7 height 7
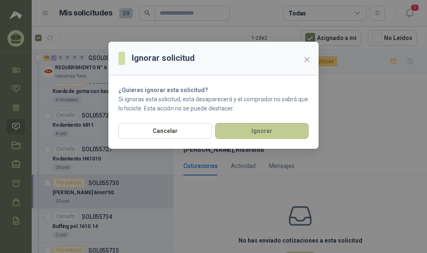
click at [256, 134] on button "Ignorar" at bounding box center [262, 131] width 94 height 16
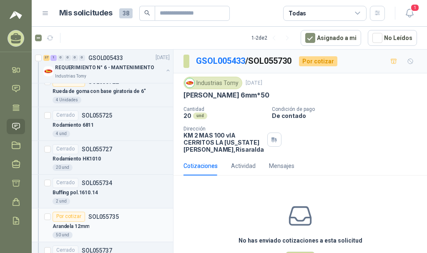
click at [144, 220] on div "Por cotizar SOL055735" at bounding box center [111, 217] width 117 height 10
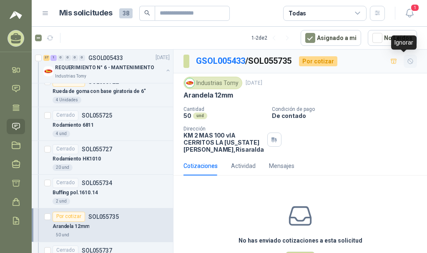
click at [407, 58] on icon "button" at bounding box center [410, 61] width 7 height 7
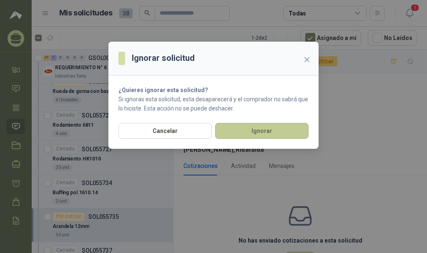
click at [271, 137] on button "Ignorar" at bounding box center [262, 131] width 94 height 16
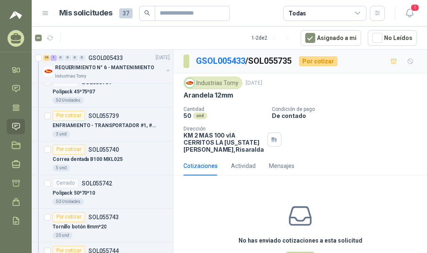
scroll to position [978, 0]
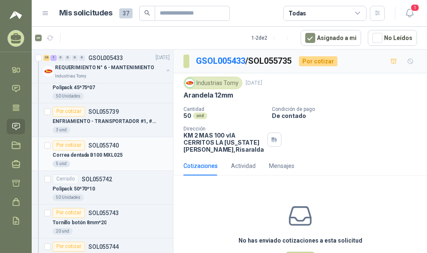
click at [117, 154] on p "Correa dentada B100 MXL025" at bounding box center [88, 156] width 70 height 8
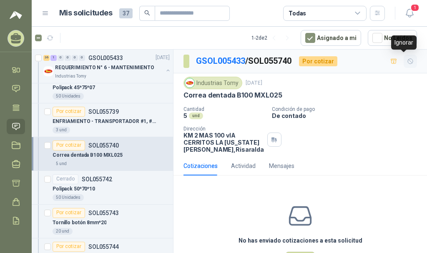
click at [407, 60] on icon "button" at bounding box center [410, 61] width 7 height 7
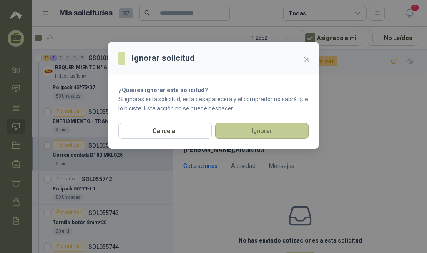
click at [287, 129] on button "Ignorar" at bounding box center [262, 131] width 94 height 16
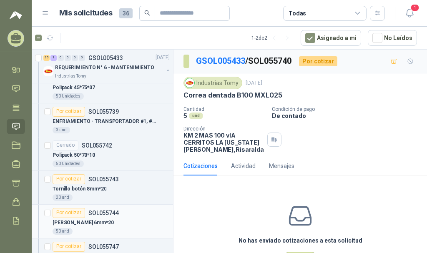
click at [121, 214] on div "Por cotizar SOL055744" at bounding box center [111, 213] width 117 height 10
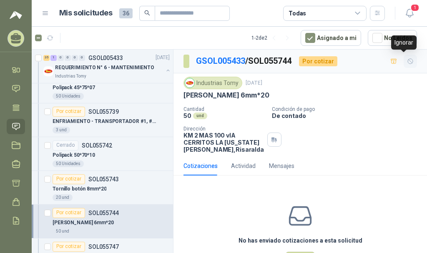
click at [407, 63] on icon "button" at bounding box center [410, 61] width 7 height 7
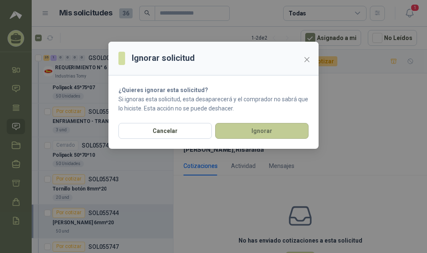
click at [269, 136] on button "Ignorar" at bounding box center [262, 131] width 94 height 16
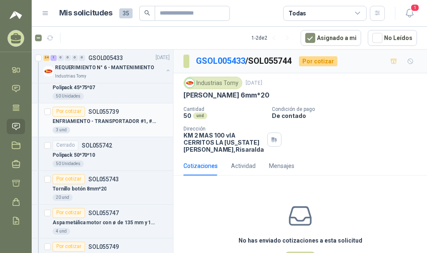
click at [128, 121] on p "ENFRIAMIENTO - TRANSPORTADOR #1, #2 Y #3 3870 MM LARGO * 1100 MM ANCHO" at bounding box center [105, 122] width 104 height 8
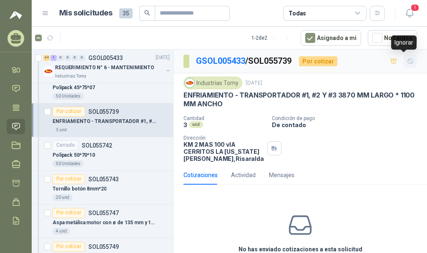
click at [407, 61] on icon "button" at bounding box center [410, 61] width 7 height 7
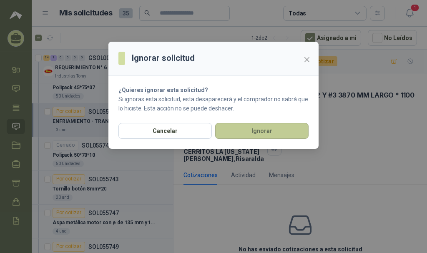
click at [275, 131] on button "Ignorar" at bounding box center [262, 131] width 94 height 16
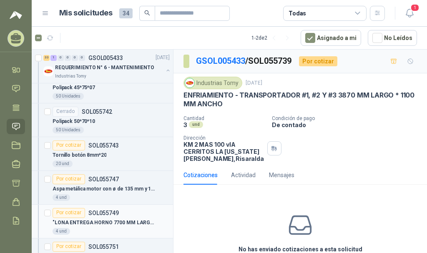
click at [136, 214] on div "Por cotizar SOL055749" at bounding box center [111, 213] width 117 height 10
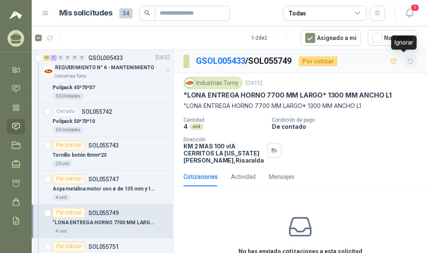
click at [407, 63] on icon "button" at bounding box center [410, 61] width 7 height 7
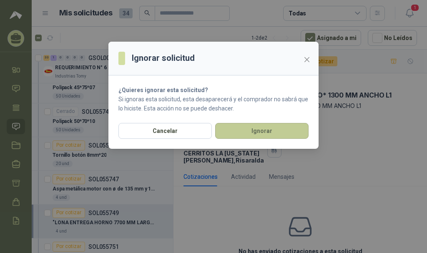
click at [281, 126] on button "Ignorar" at bounding box center [262, 131] width 94 height 16
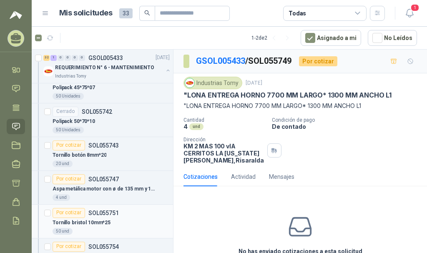
click at [93, 219] on div "Tornillo bristol 10mm*25" at bounding box center [111, 223] width 117 height 10
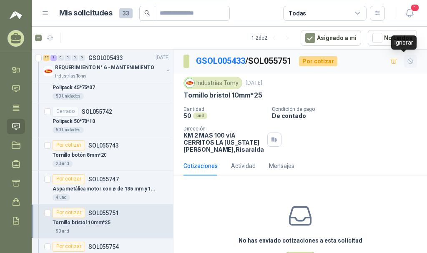
click at [407, 61] on icon "button" at bounding box center [410, 61] width 7 height 7
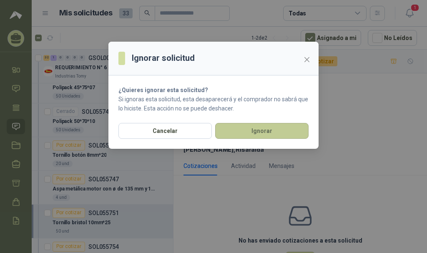
click at [270, 131] on button "Ignorar" at bounding box center [262, 131] width 94 height 16
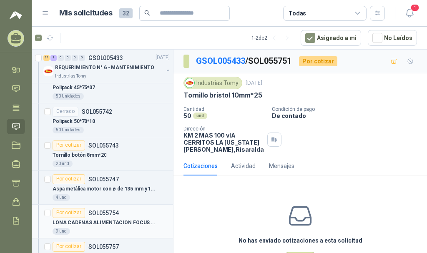
click at [127, 217] on div "Por cotizar SOL055754" at bounding box center [111, 213] width 117 height 10
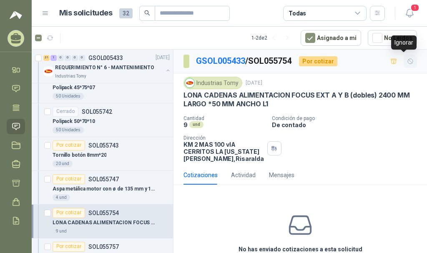
click at [408, 60] on button "button" at bounding box center [410, 61] width 13 height 13
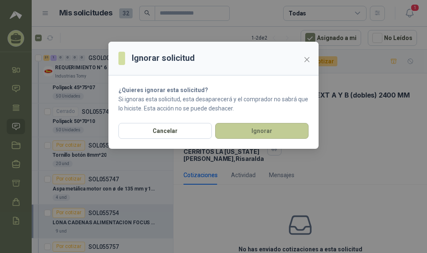
click at [292, 128] on button "Ignorar" at bounding box center [262, 131] width 94 height 16
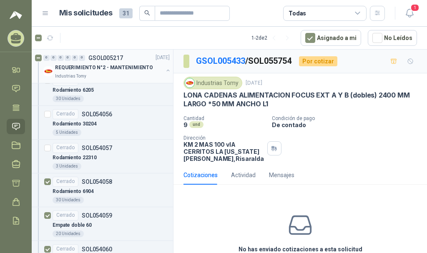
scroll to position [2122, 0]
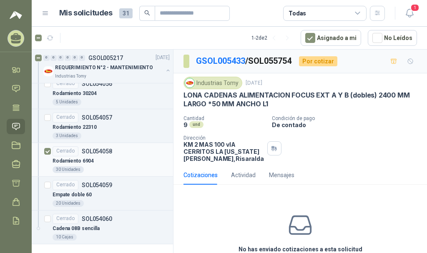
click at [43, 147] on article "Cerrado SOL054058 Rodamiento 6904  30 Unidades" at bounding box center [103, 160] width 142 height 34
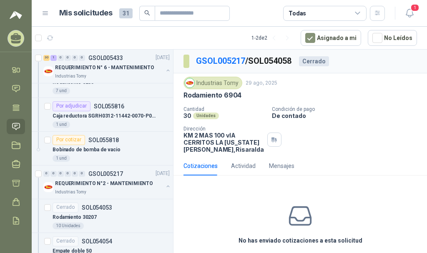
scroll to position [1913, 0]
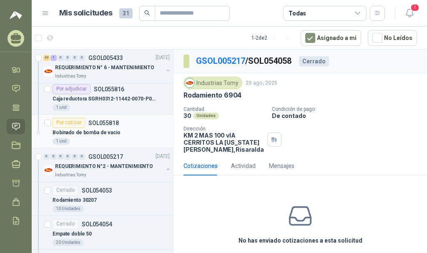
click at [133, 127] on div "Por cotizar SOL055818" at bounding box center [111, 123] width 117 height 10
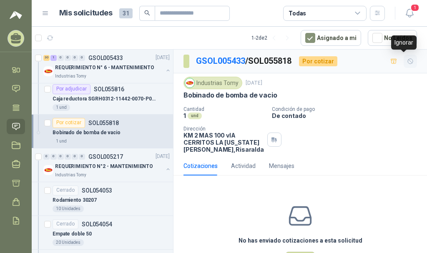
click at [408, 62] on icon "button" at bounding box center [410, 61] width 5 height 5
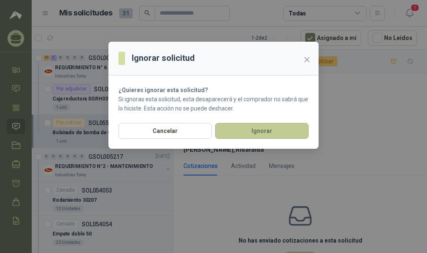
click at [280, 131] on button "Ignorar" at bounding box center [262, 131] width 94 height 16
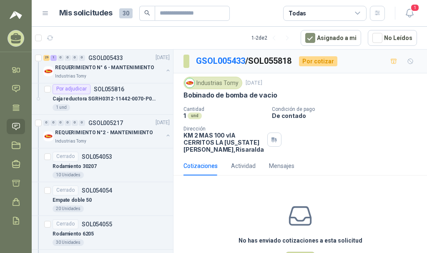
scroll to position [1844, 0]
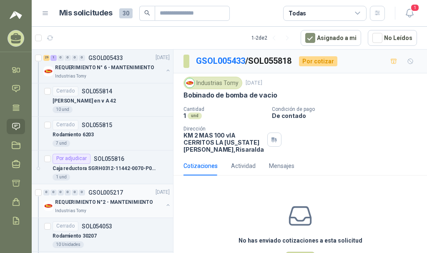
click at [101, 202] on p "REQUERIMIENTO N°2 - MANTENIMIENTO" at bounding box center [104, 203] width 98 height 8
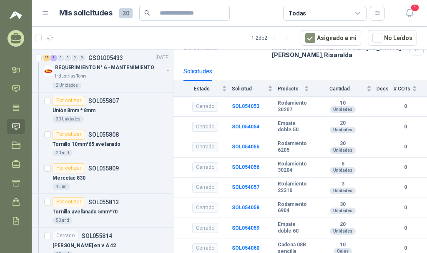
scroll to position [1689, 0]
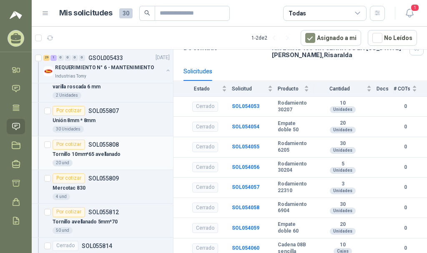
click at [108, 149] on div "Por cotizar SOL055808" at bounding box center [86, 145] width 66 height 10
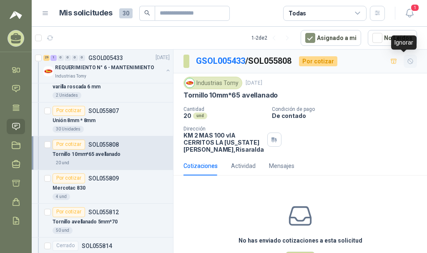
click at [408, 64] on icon "button" at bounding box center [410, 61] width 5 height 5
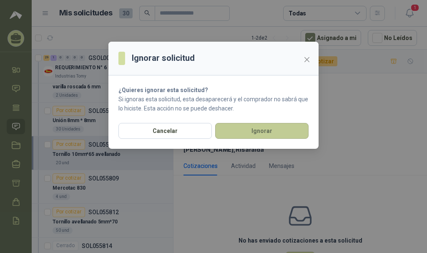
click at [249, 135] on button "Ignorar" at bounding box center [262, 131] width 94 height 16
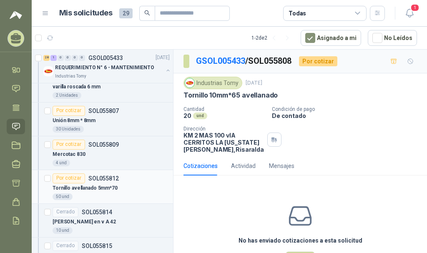
click at [109, 174] on div "Por cotizar SOL055812" at bounding box center [86, 179] width 66 height 10
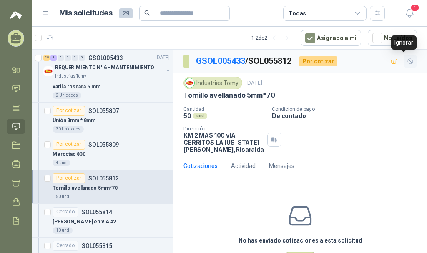
click at [407, 58] on icon "button" at bounding box center [410, 61] width 7 height 7
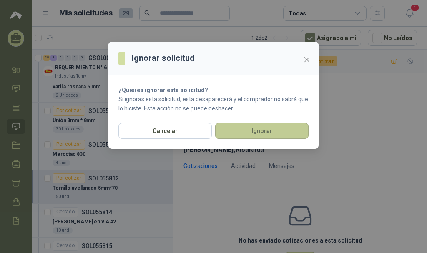
click at [273, 130] on button "Ignorar" at bounding box center [262, 131] width 94 height 16
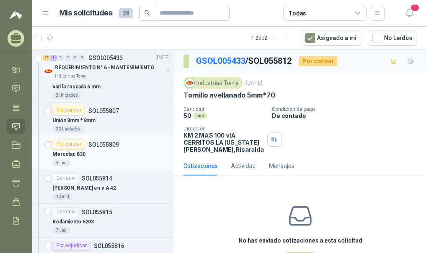
click at [106, 142] on p "SOL055809" at bounding box center [103, 145] width 30 height 6
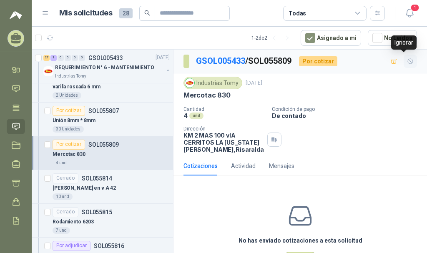
click at [408, 61] on icon "button" at bounding box center [410, 61] width 5 height 5
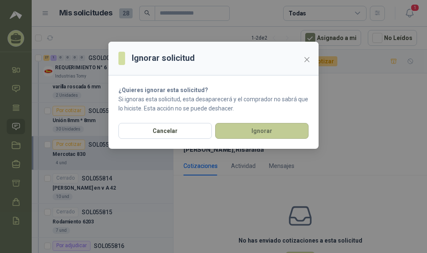
click at [271, 131] on button "Ignorar" at bounding box center [262, 131] width 94 height 16
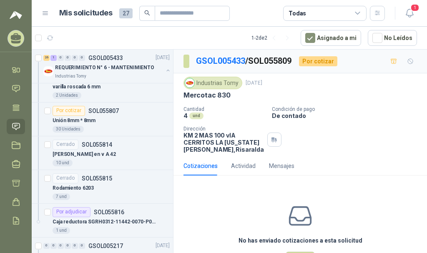
click at [111, 113] on p "SOL055807" at bounding box center [103, 111] width 30 height 6
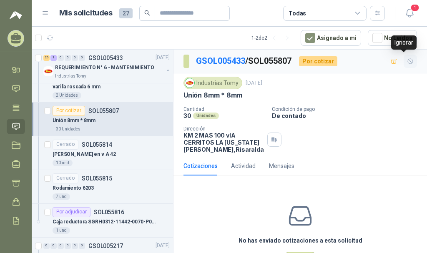
click at [407, 63] on icon "button" at bounding box center [410, 61] width 7 height 7
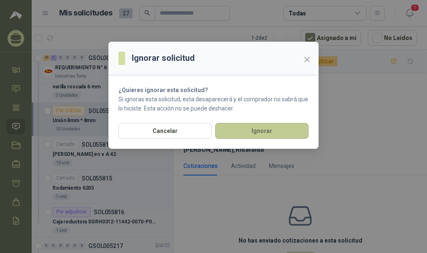
click at [265, 132] on button "Ignorar" at bounding box center [262, 131] width 94 height 16
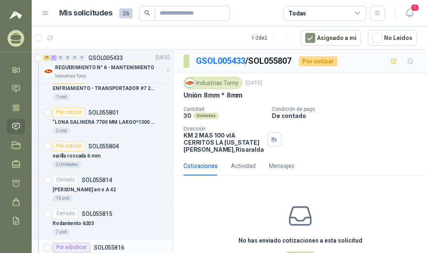
scroll to position [1550, 0]
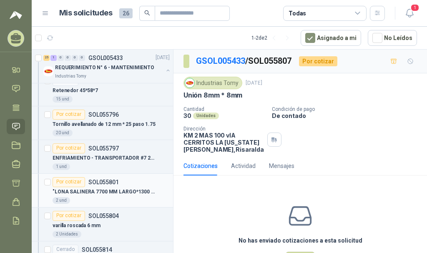
click at [122, 187] on div "Por cotizar SOL055801" at bounding box center [111, 182] width 117 height 10
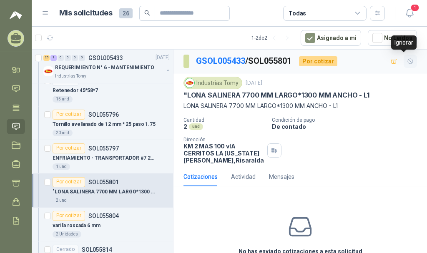
click at [407, 63] on icon "button" at bounding box center [410, 61] width 7 height 7
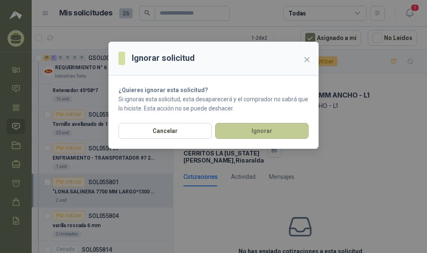
click at [273, 128] on button "Ignorar" at bounding box center [262, 131] width 94 height 16
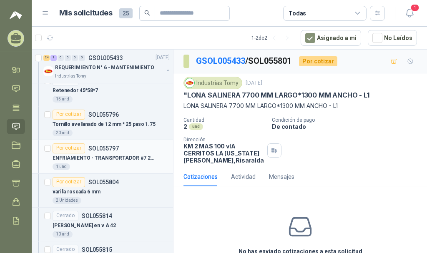
click at [104, 148] on p "SOL055797" at bounding box center [103, 149] width 30 height 6
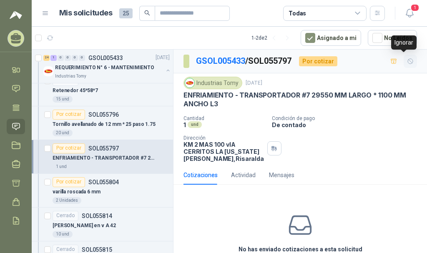
click at [407, 61] on icon "button" at bounding box center [410, 61] width 7 height 7
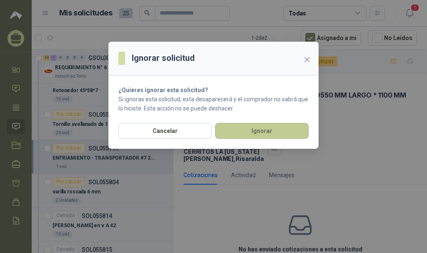
click at [296, 130] on button "Ignorar" at bounding box center [262, 131] width 94 height 16
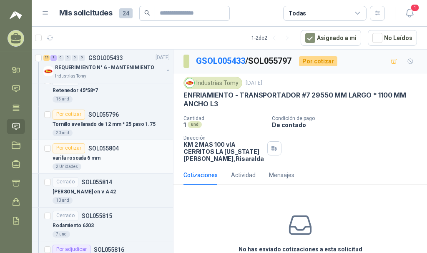
click at [100, 151] on p "SOL055804" at bounding box center [103, 149] width 30 height 6
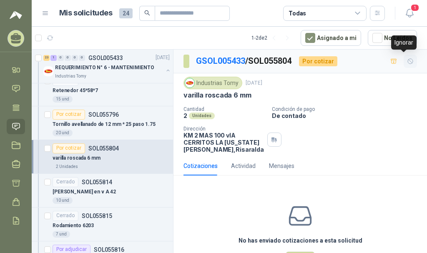
click at [407, 61] on icon "button" at bounding box center [410, 61] width 7 height 7
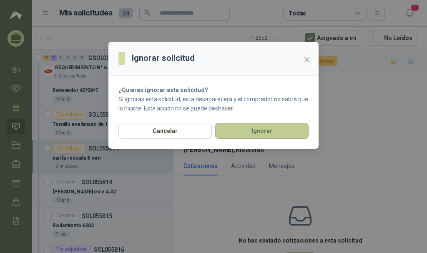
click at [255, 129] on button "Ignorar" at bounding box center [262, 131] width 94 height 16
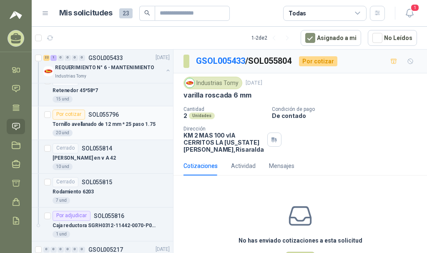
click at [99, 116] on p "SOL055796" at bounding box center [103, 115] width 30 height 6
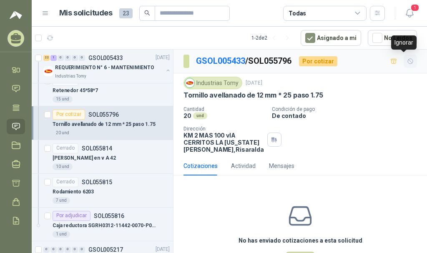
click at [407, 59] on icon "button" at bounding box center [410, 61] width 7 height 7
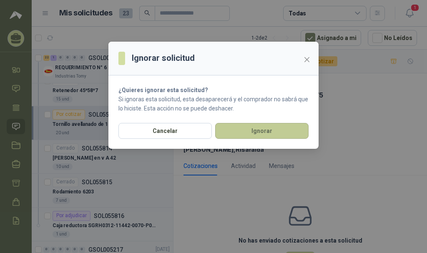
click at [281, 134] on button "Ignorar" at bounding box center [262, 131] width 94 height 16
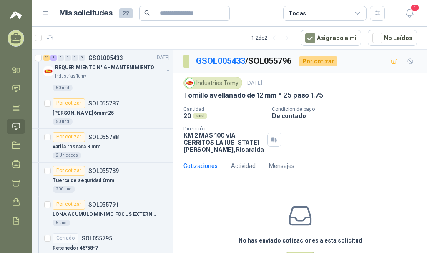
scroll to position [1341, 0]
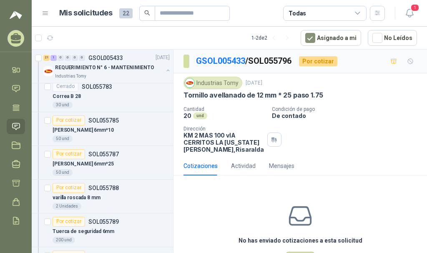
click at [119, 189] on div "Por cotizar SOL055788" at bounding box center [111, 188] width 117 height 10
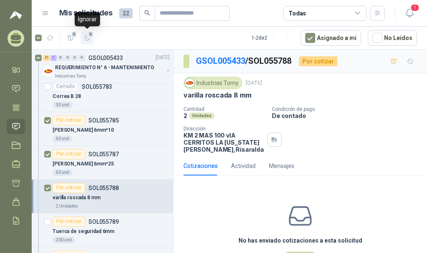
click at [88, 36] on span "3" at bounding box center [91, 34] width 6 height 7
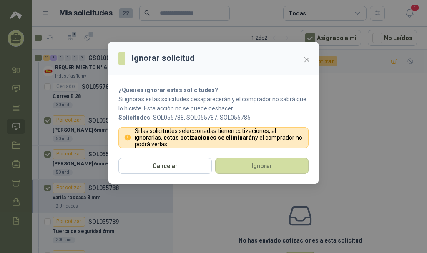
click at [177, 165] on button "Cancelar" at bounding box center [166, 166] width 94 height 16
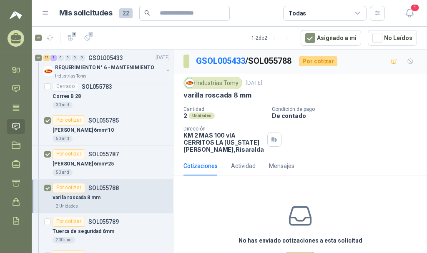
click at [127, 201] on div "varilla roscada 8 mm" at bounding box center [111, 198] width 117 height 10
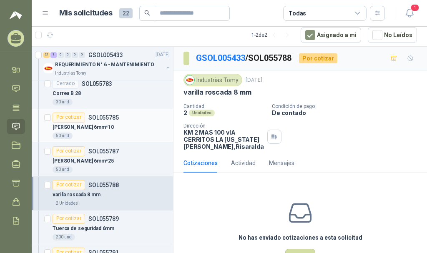
click at [135, 118] on div "Por cotizar SOL055785" at bounding box center [111, 118] width 117 height 10
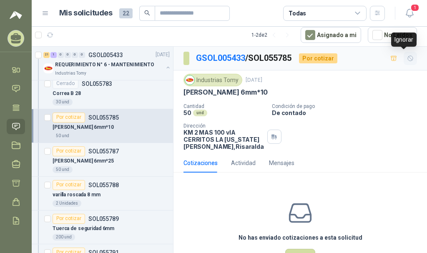
click at [407, 57] on icon "button" at bounding box center [410, 58] width 7 height 7
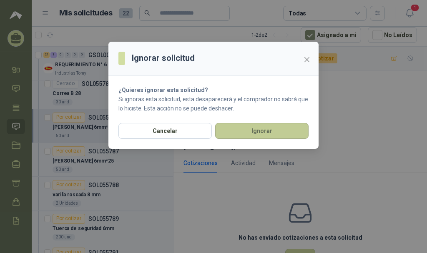
click at [294, 130] on button "Ignorar" at bounding box center [262, 131] width 94 height 16
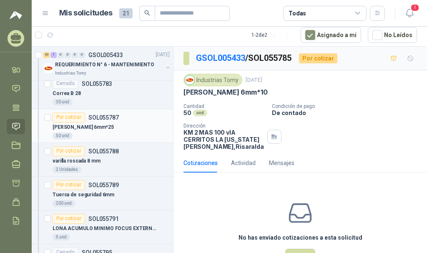
click at [108, 129] on div "[PERSON_NAME] 6mm*25" at bounding box center [111, 128] width 117 height 10
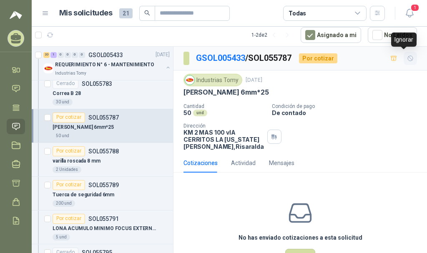
click at [407, 57] on icon "button" at bounding box center [410, 58] width 7 height 7
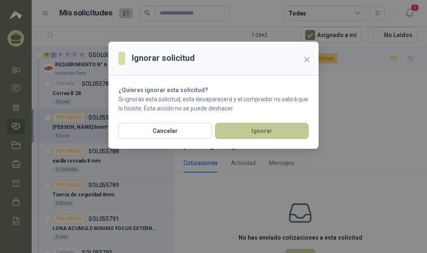
click at [253, 132] on button "Ignorar" at bounding box center [262, 131] width 94 height 16
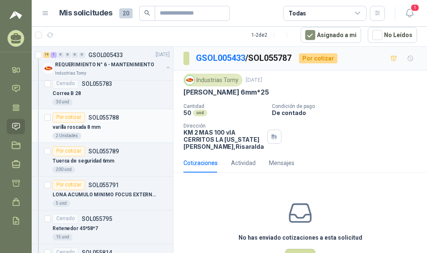
click at [128, 134] on div "2 Unidades" at bounding box center [111, 136] width 117 height 7
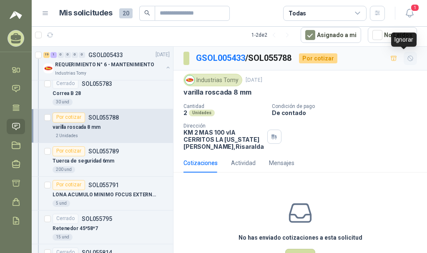
click at [408, 55] on button "button" at bounding box center [410, 58] width 13 height 13
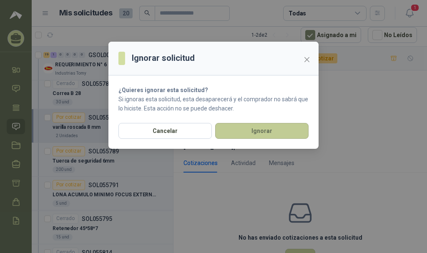
click at [279, 126] on button "Ignorar" at bounding box center [262, 131] width 94 height 16
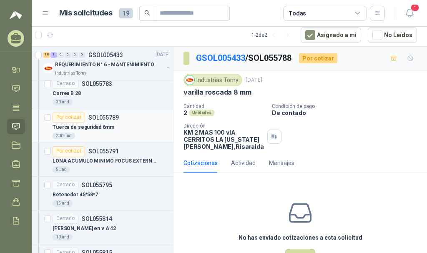
click at [145, 116] on div "Por cotizar SOL055789" at bounding box center [111, 118] width 117 height 10
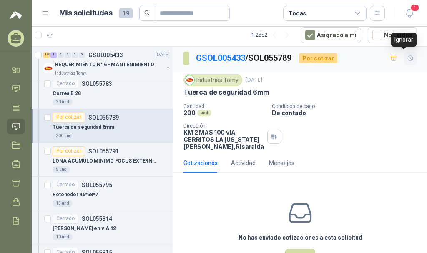
click at [409, 56] on button "button" at bounding box center [410, 58] width 13 height 13
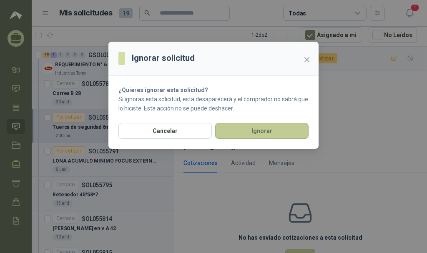
click at [298, 128] on button "Ignorar" at bounding box center [262, 131] width 94 height 16
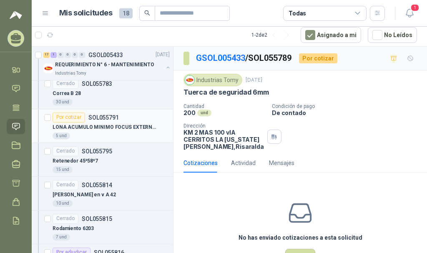
click at [104, 122] on div "Por cotizar SOL055791" at bounding box center [86, 118] width 66 height 10
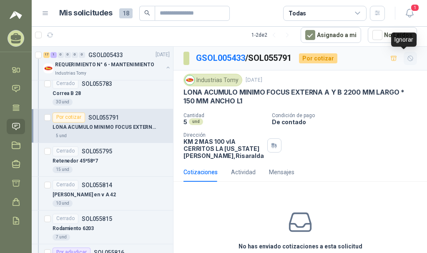
click at [408, 57] on icon "button" at bounding box center [410, 58] width 5 height 5
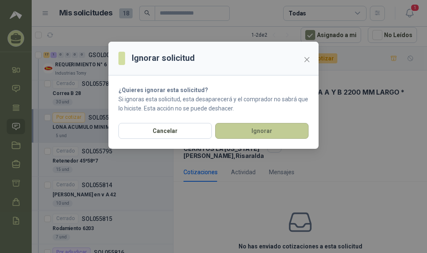
click at [270, 130] on button "Ignorar" at bounding box center [262, 131] width 94 height 16
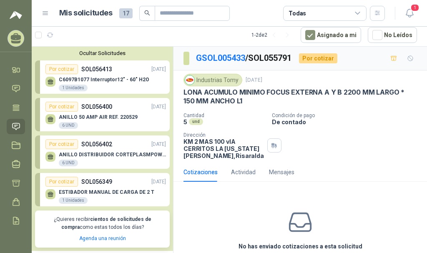
click at [15, 14] on img at bounding box center [16, 15] width 13 height 10
click at [17, 37] on icon at bounding box center [16, 36] width 10 height 7
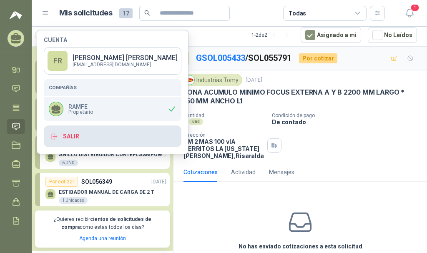
click at [64, 139] on button "Salir" at bounding box center [113, 137] width 138 height 22
